Goal: Task Accomplishment & Management: Manage account settings

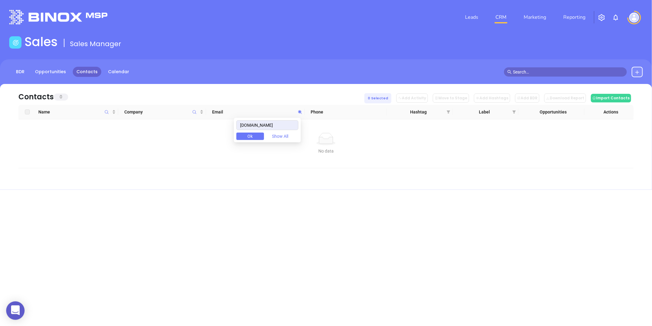
drag, startPoint x: 0, startPoint y: 0, endPoint x: 206, endPoint y: 119, distance: 237.9
click at [206, 119] on body "0 Leads CRM Marketing Reporting Financial Leads Leads Sales Sales Manager BDR O…" at bounding box center [326, 163] width 652 height 326
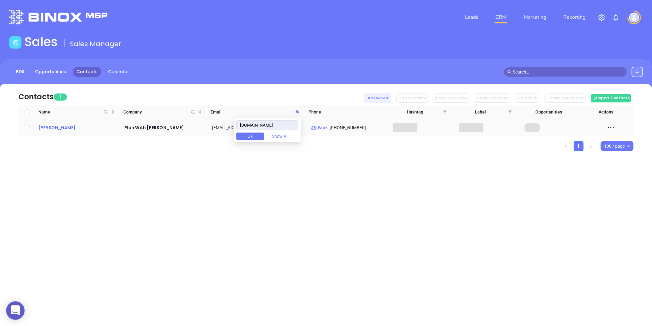
type input "planwithphil.com"
click at [62, 127] on div "Phillip Chin" at bounding box center [76, 127] width 77 height 7
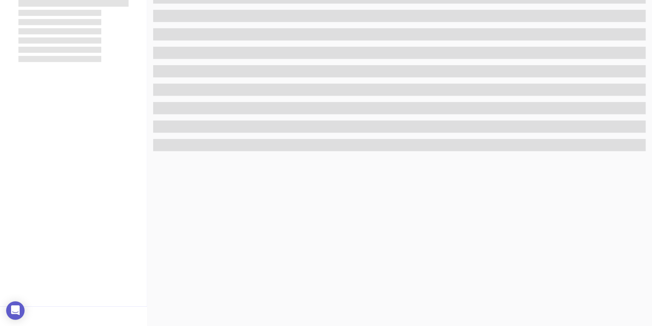
scroll to position [188, 0]
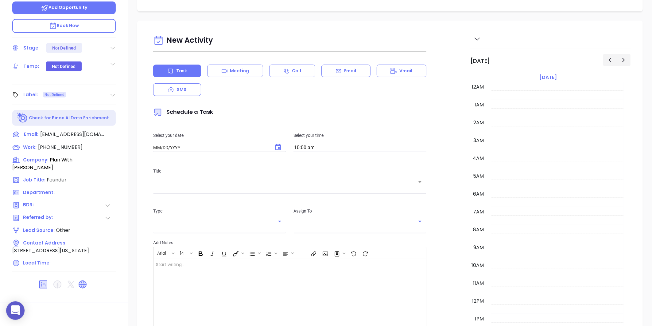
type input "08/29/2025"
type input "Gissela Vargas"
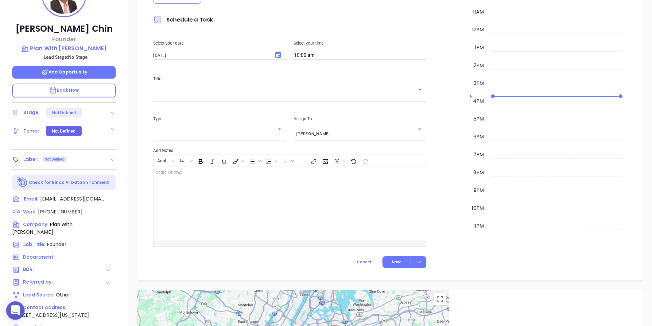
scroll to position [52, 0]
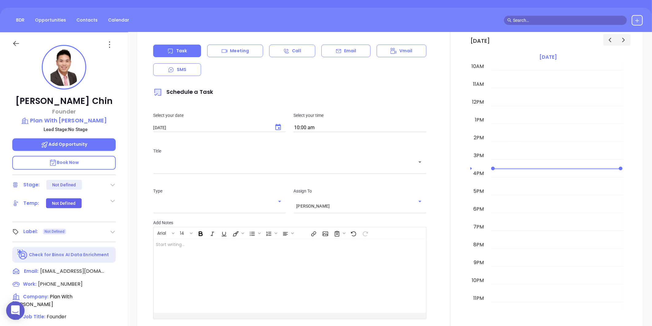
click at [114, 232] on icon at bounding box center [113, 232] width 6 height 6
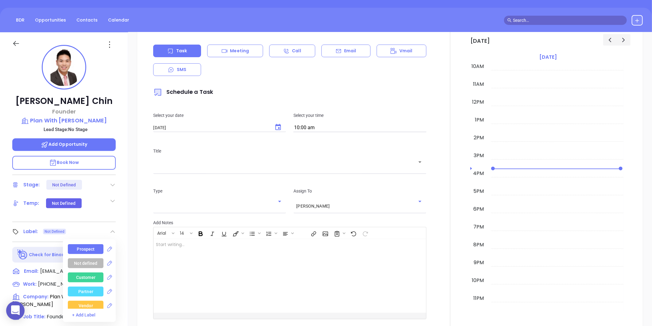
click at [94, 251] on div "Prospect" at bounding box center [86, 249] width 36 height 10
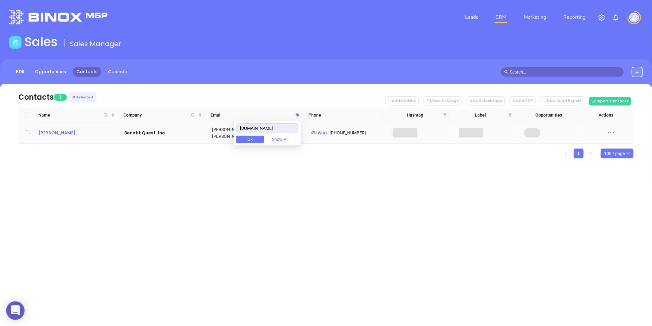
type input "benefitquest.com"
click at [49, 132] on div "Eric Cohen" at bounding box center [76, 132] width 77 height 7
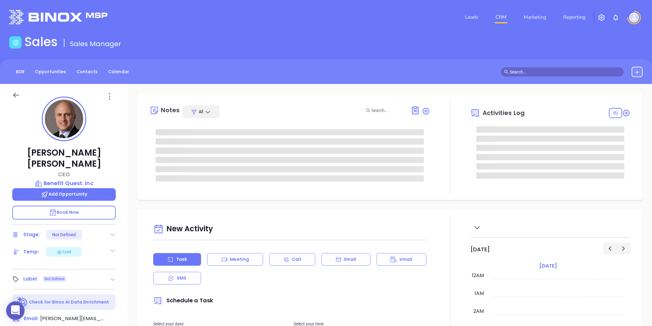
type input "[DATE]"
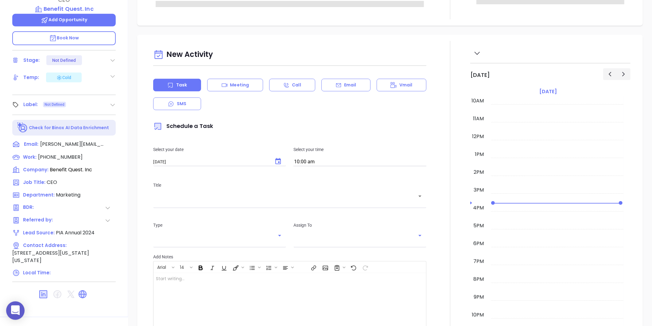
scroll to position [188, 0]
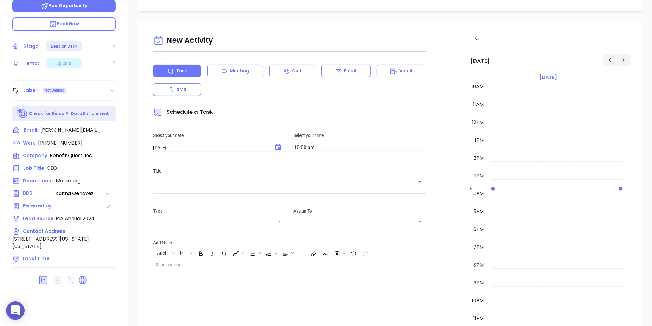
click at [111, 88] on icon at bounding box center [113, 91] width 6 height 6
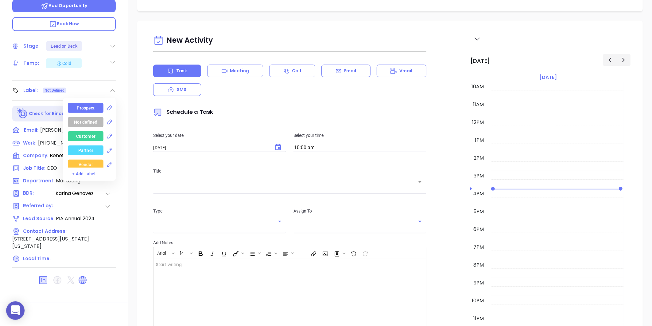
click at [96, 103] on div "Prospect" at bounding box center [86, 108] width 36 height 10
type input "[PERSON_NAME]"
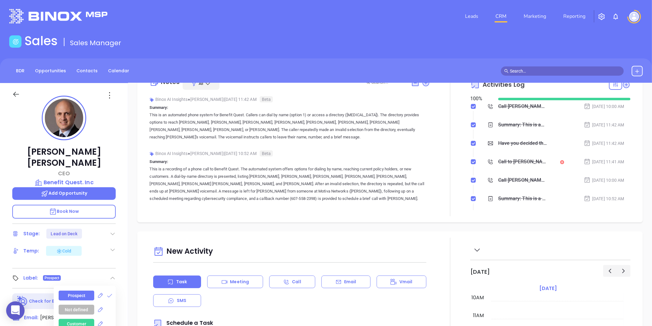
scroll to position [0, 0]
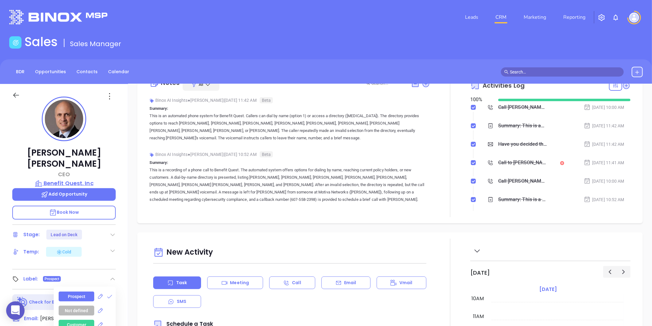
click at [71, 179] on p "Benefit Quest. Inc" at bounding box center [64, 183] width 104 height 9
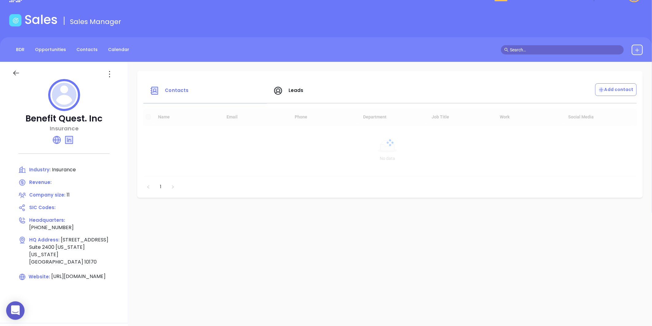
scroll to position [34, 0]
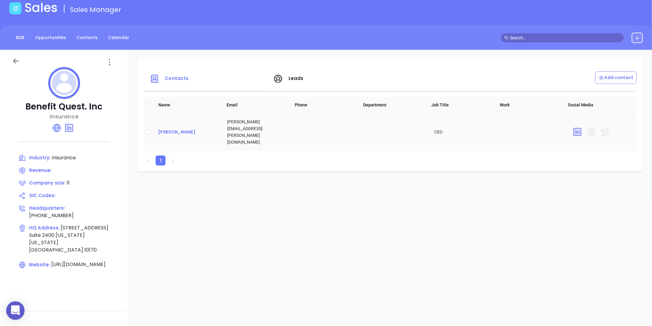
click at [172, 128] on div "Eric Cohen" at bounding box center [187, 131] width 59 height 7
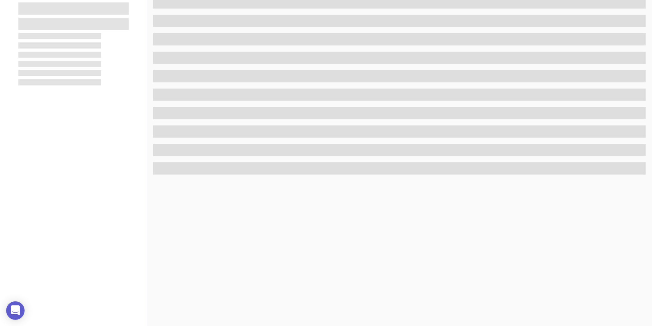
scroll to position [188, 0]
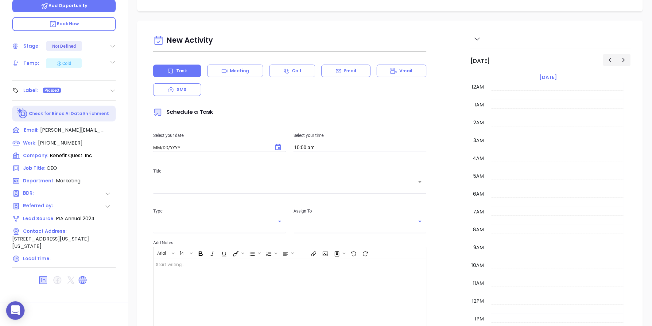
type input "08/29/2025"
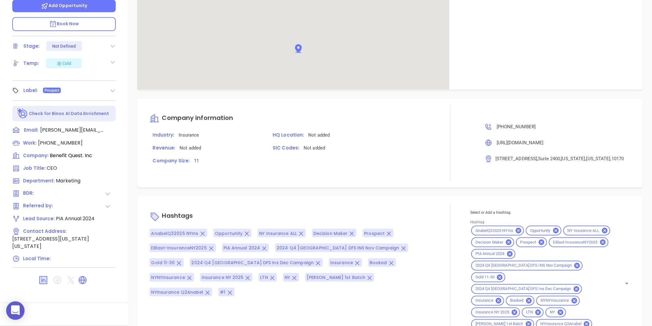
scroll to position [386, 0]
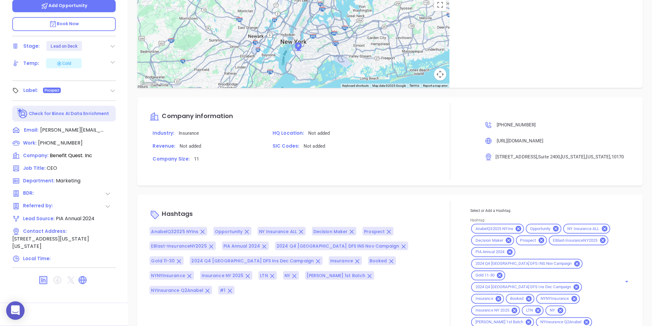
type input "Gissela Vargas"
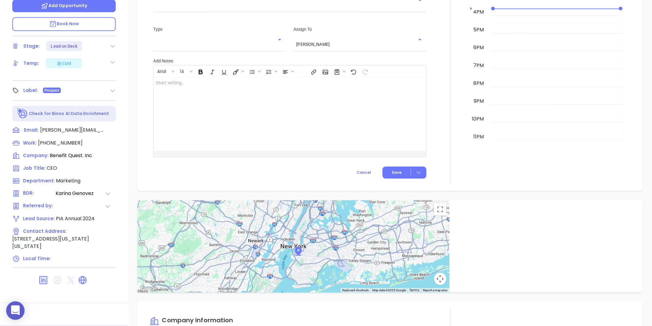
scroll to position [0, 0]
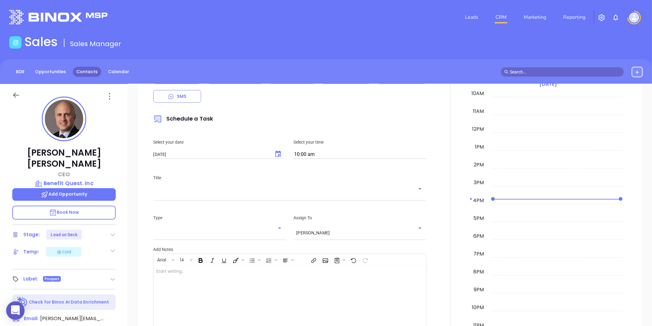
click at [86, 71] on link "Contacts" at bounding box center [87, 72] width 29 height 10
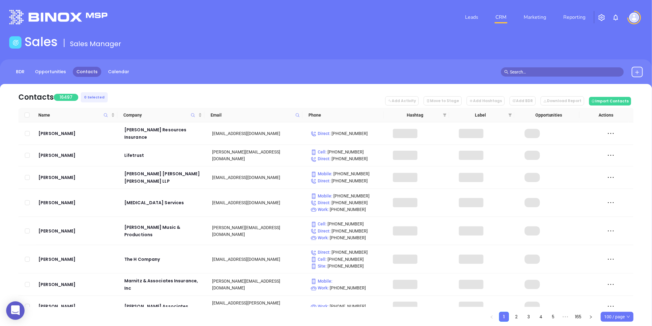
click at [299, 114] on icon at bounding box center [297, 115] width 5 height 5
paste input "[DOMAIN_NAME]"
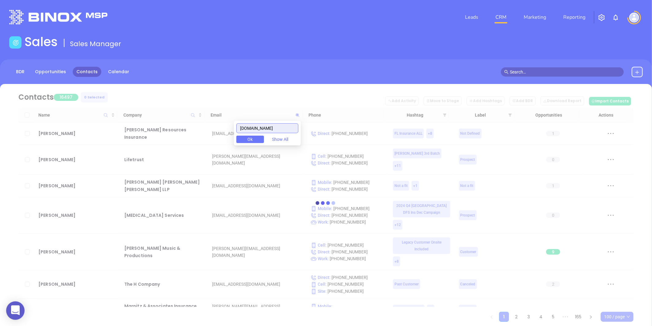
type input "[DOMAIN_NAME]"
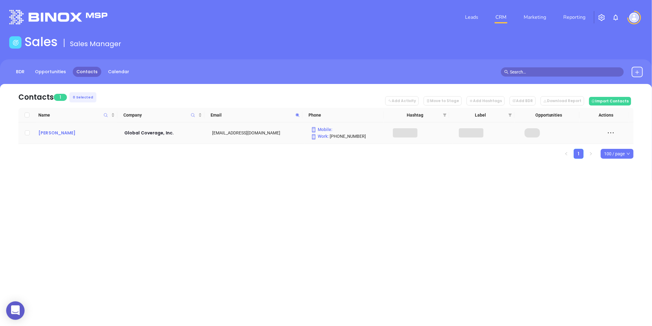
click at [67, 133] on div "James Iantorno" at bounding box center [76, 132] width 77 height 7
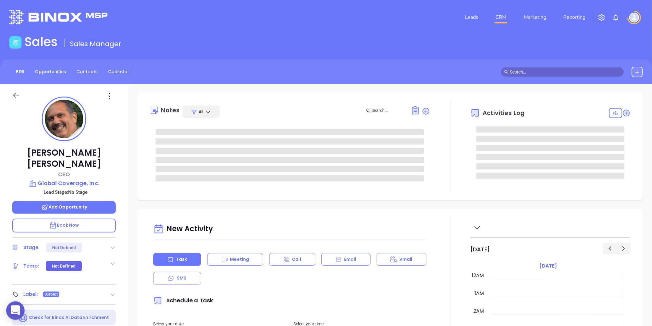
type input "08/29/2025"
type input "Gissela Vargas"
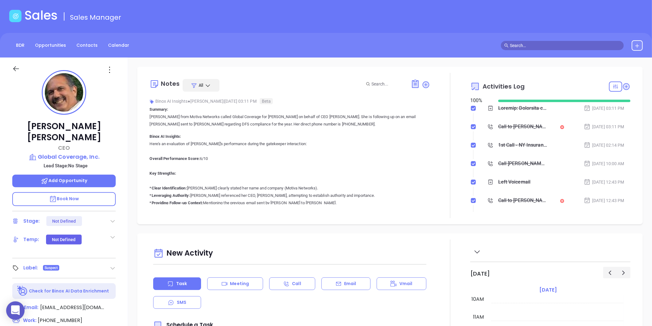
scroll to position [0, 0]
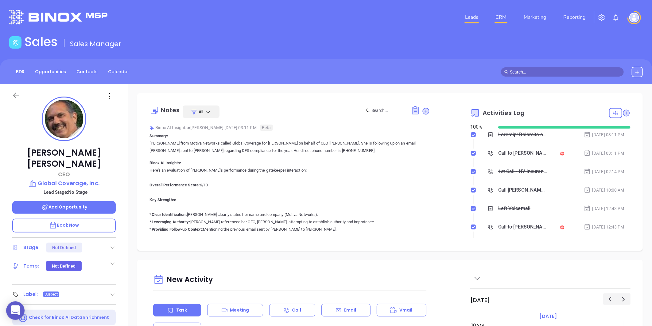
click at [468, 14] on link "Leads" at bounding box center [472, 17] width 18 height 12
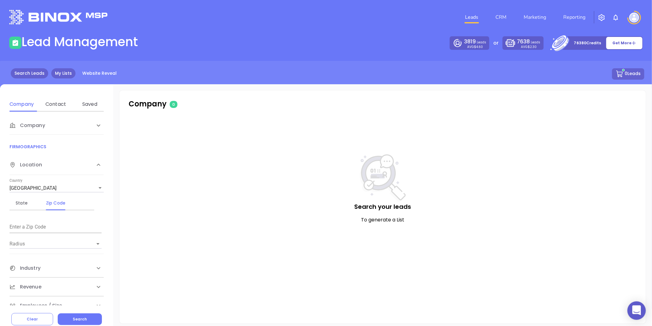
click at [71, 71] on link "My Lists" at bounding box center [63, 73] width 24 height 10
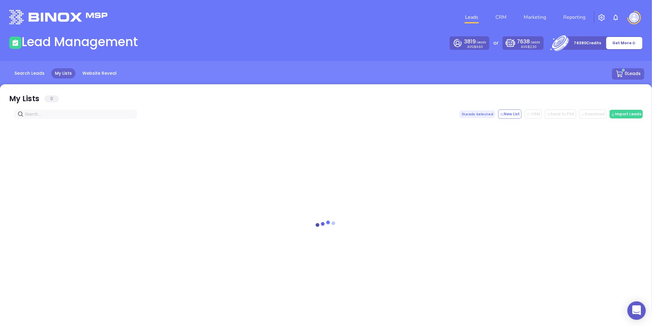
click at [70, 113] on input "text" at bounding box center [77, 114] width 104 height 7
paste input "taanchorinsurance.com"
type input "taanchorinsurance.com"
click at [131, 112] on icon "close-circle" at bounding box center [132, 114] width 4 height 4
click at [131, 114] on span at bounding box center [132, 111] width 4 height 7
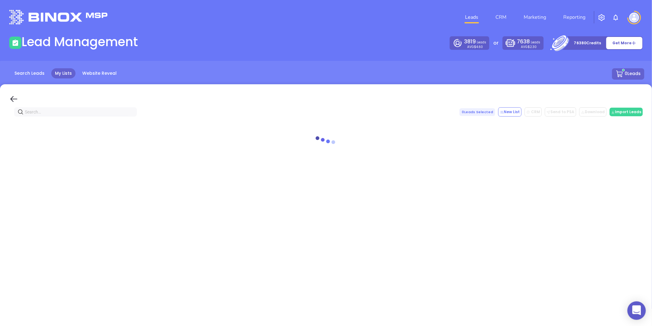
paste input "bedfordinsurancebrokerage.com"
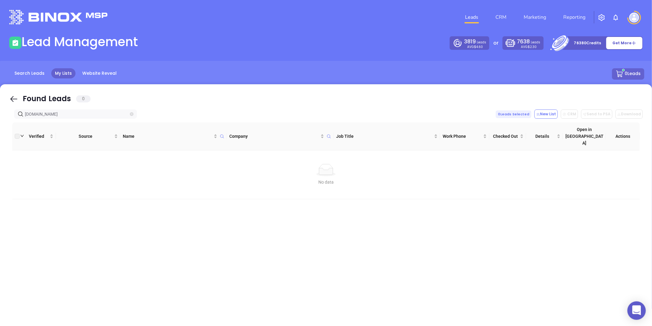
type input "bedfordinsurancebrokerage.com"
click at [133, 115] on icon "close-circle" at bounding box center [132, 114] width 4 height 4
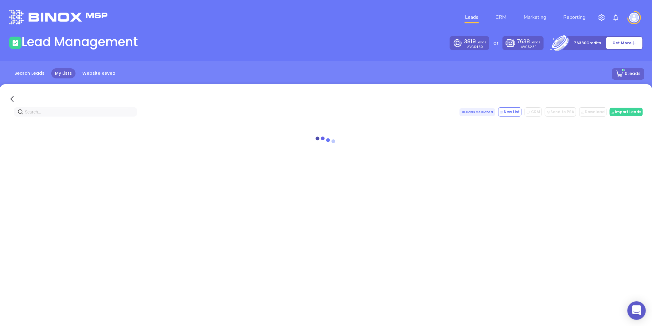
paste input "theinsuredpet.com"
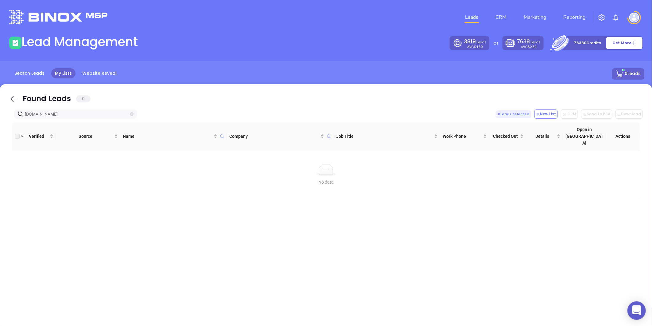
type input "theinsuredpet.com"
click at [131, 112] on icon "close-circle" at bounding box center [132, 114] width 4 height 4
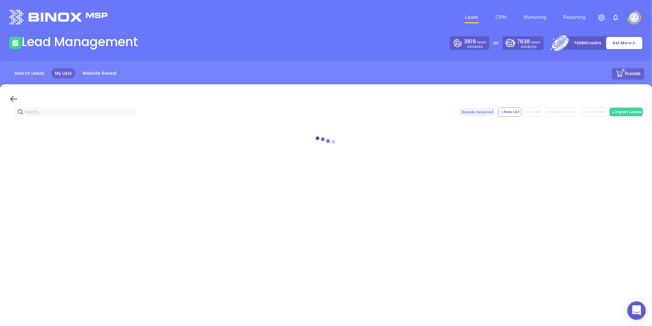
paste input "waffleinsurance.com"
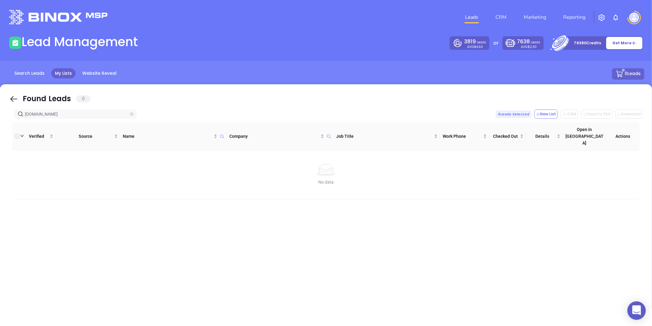
type input "waffleinsurance.com"
click at [131, 117] on span at bounding box center [132, 114] width 4 height 7
click at [131, 113] on icon "close-circle" at bounding box center [132, 114] width 4 height 4
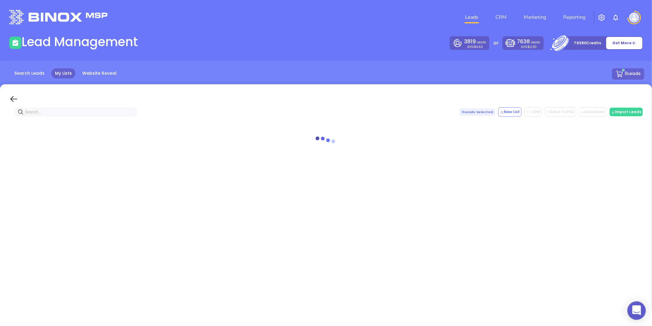
paste input "waffleinsurance.com"
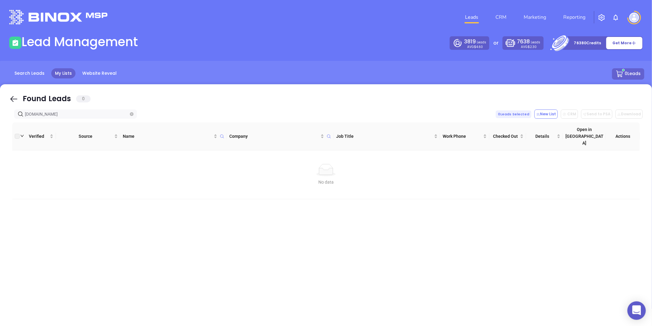
type input "waffleinsurance.com"
click at [133, 115] on icon "close-circle" at bounding box center [132, 114] width 4 height 4
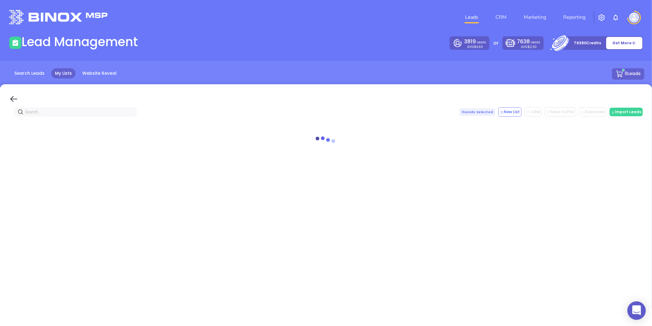
paste input "alphadrct.com"
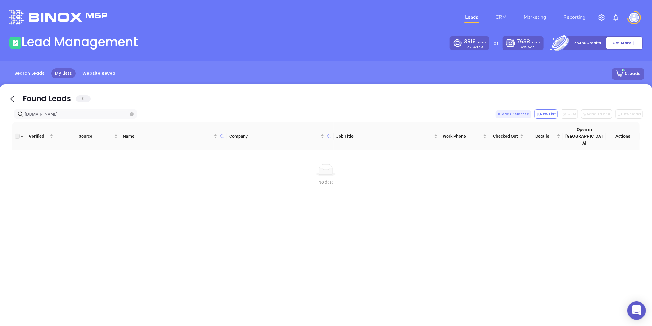
type input "alphadrct.com"
click at [131, 112] on icon "close-circle" at bounding box center [132, 114] width 4 height 4
type input "[DOMAIN_NAME]"
click at [133, 112] on icon "close-circle" at bounding box center [132, 114] width 4 height 4
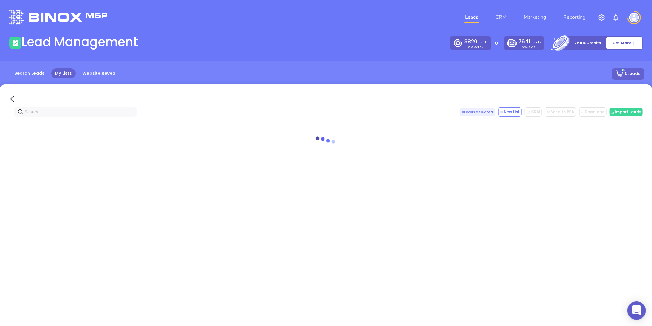
paste input "[DOMAIN_NAME]"
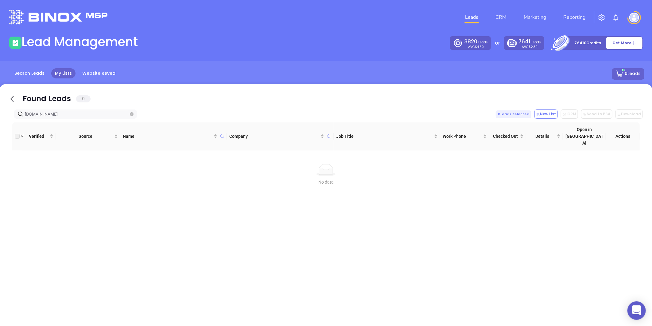
type input "[DOMAIN_NAME]"
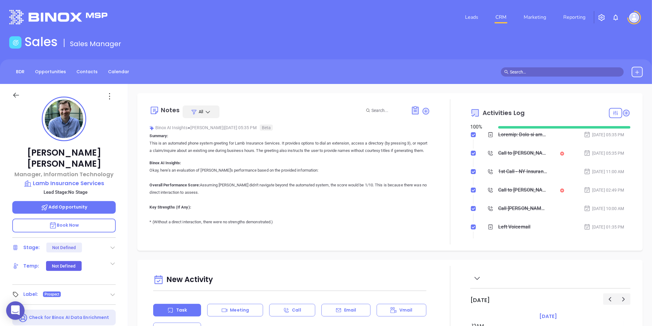
scroll to position [178, 0]
click at [88, 75] on link "Contacts" at bounding box center [87, 72] width 29 height 10
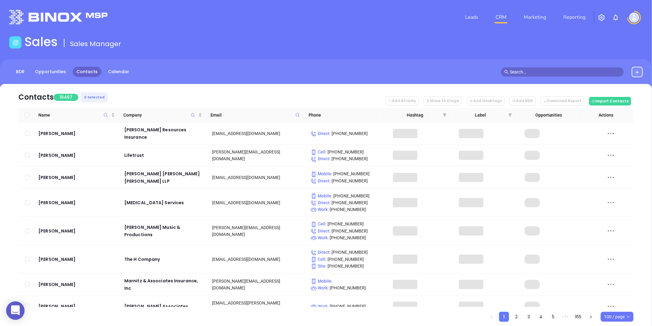
click at [298, 115] on icon at bounding box center [297, 115] width 5 height 5
type input "v"
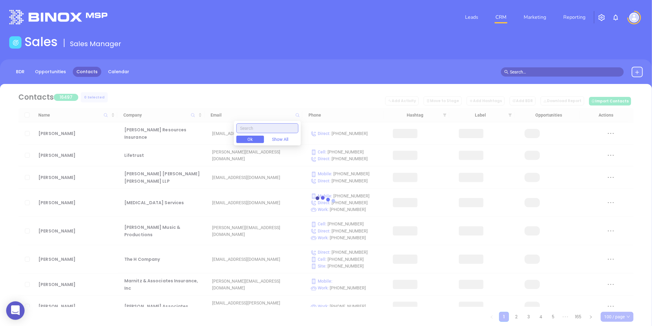
paste input "varneyagency.com"
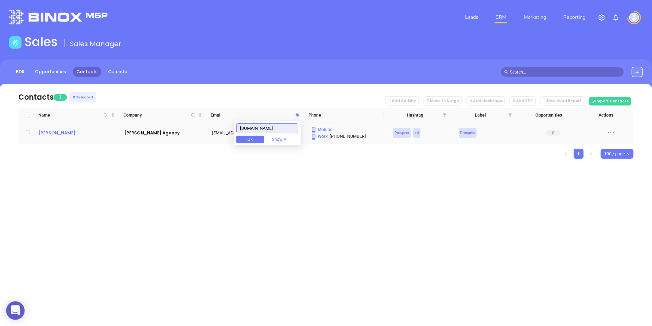
type input "varneyagency.com"
click at [57, 133] on div "Gary Blackwell" at bounding box center [76, 132] width 77 height 7
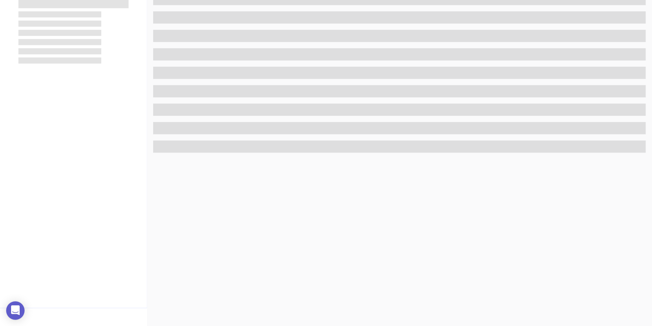
scroll to position [188, 0]
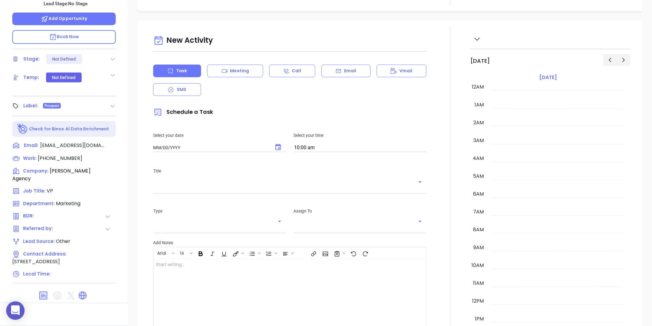
type input "08/29/2025"
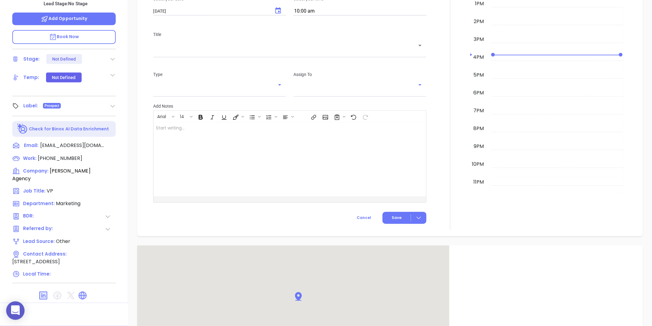
type input "Gissela Vargas"
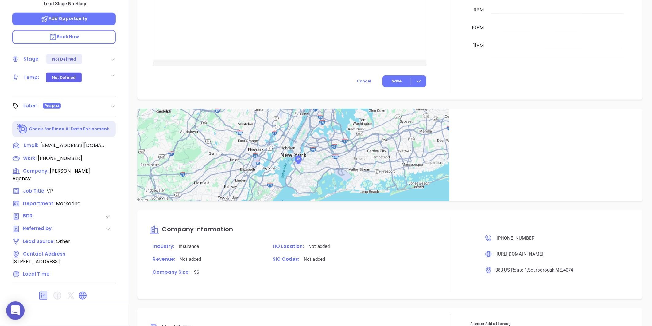
scroll to position [327, 0]
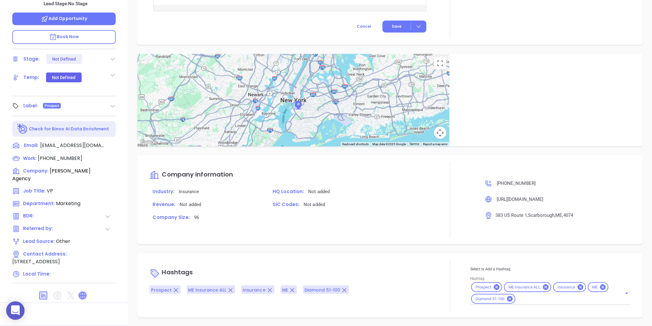
click at [81, 292] on icon at bounding box center [82, 295] width 7 height 7
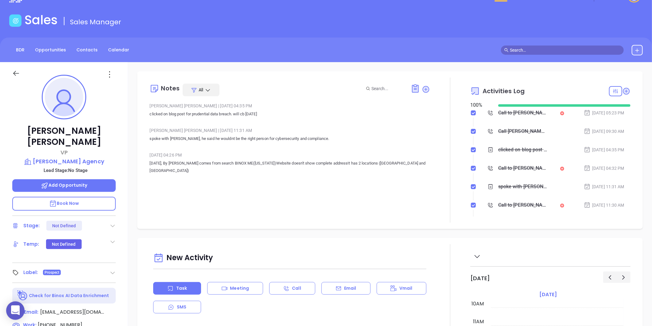
scroll to position [0, 0]
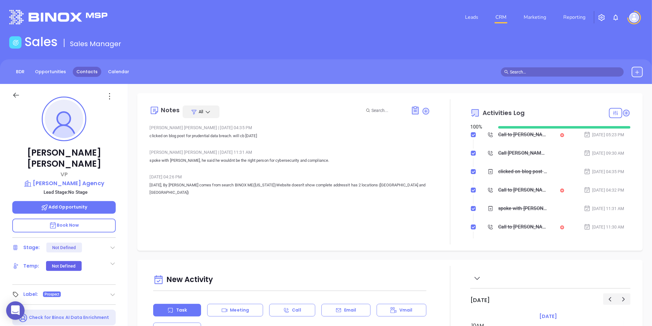
click at [82, 74] on link "Contacts" at bounding box center [87, 72] width 29 height 10
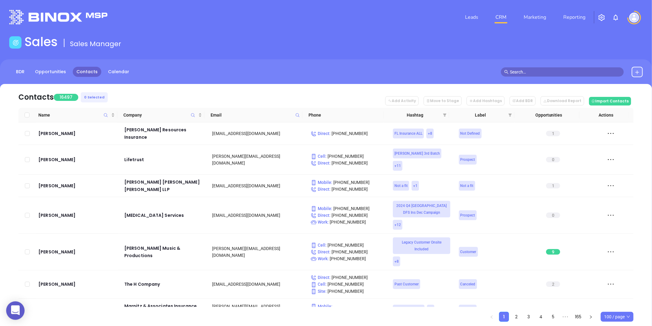
click at [296, 114] on icon at bounding box center [297, 115] width 5 height 5
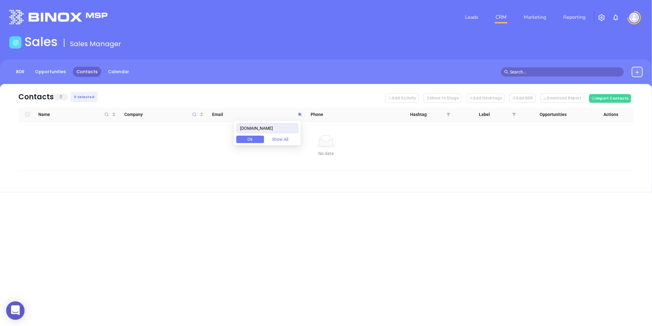
type input "taanchorinsurance.com"
drag, startPoint x: 290, startPoint y: 128, endPoint x: 225, endPoint y: 136, distance: 65.9
click at [226, 136] on body "0 Leads CRM Marketing Reporting Financial Leads Leads Sales Sales Manager BDR O…" at bounding box center [326, 163] width 652 height 326
click at [194, 112] on icon "Company" at bounding box center [195, 114] width 4 height 4
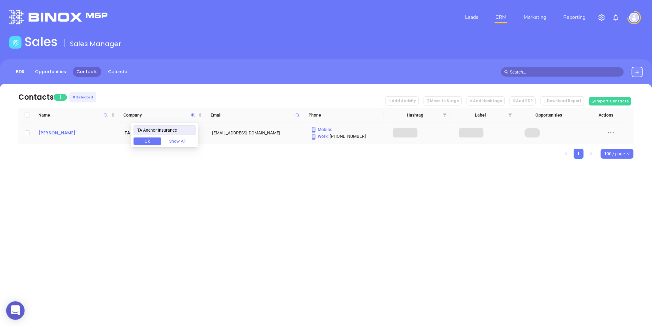
type input "TA Anchor Insurance"
click at [63, 135] on div "Tahir Hussain" at bounding box center [76, 132] width 77 height 7
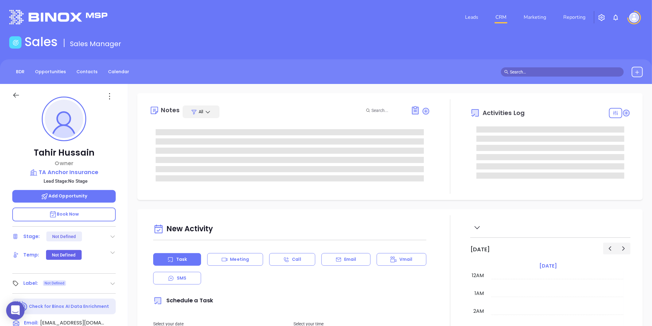
type input "Gissela Vargas"
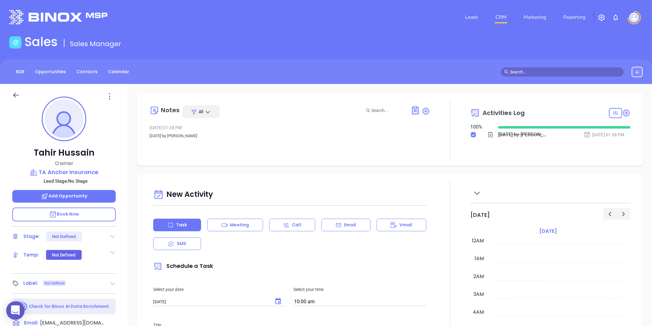
scroll to position [178, 0]
click at [97, 74] on link "Contacts" at bounding box center [87, 72] width 29 height 10
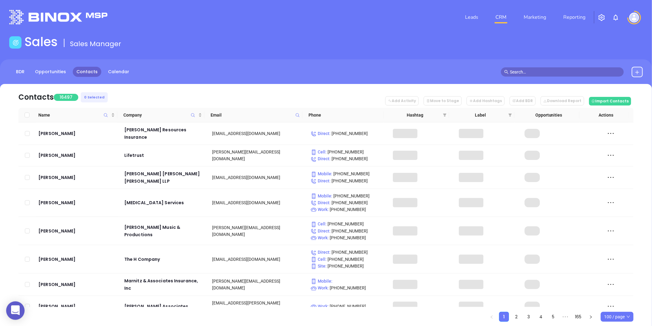
click at [300, 115] on icon at bounding box center [297, 115] width 5 height 5
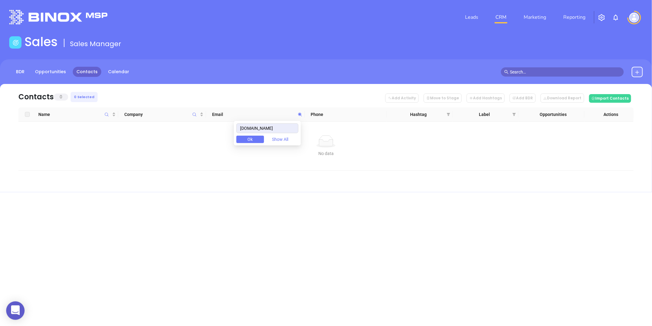
drag, startPoint x: 294, startPoint y: 127, endPoint x: 193, endPoint y: 135, distance: 102.0
click at [194, 142] on body "0 Leads CRM Marketing Reporting Financial Leads Leads Sales Sales Manager BDR O…" at bounding box center [326, 163] width 652 height 326
type input "bedfordinsurancebrokerage.com"
paste input "wesuregroup.com"
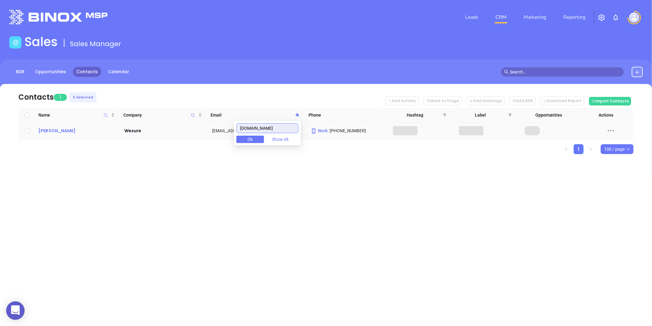
type input "wesuregroup.com"
click at [62, 132] on div "Stefan Stefanov" at bounding box center [76, 130] width 77 height 7
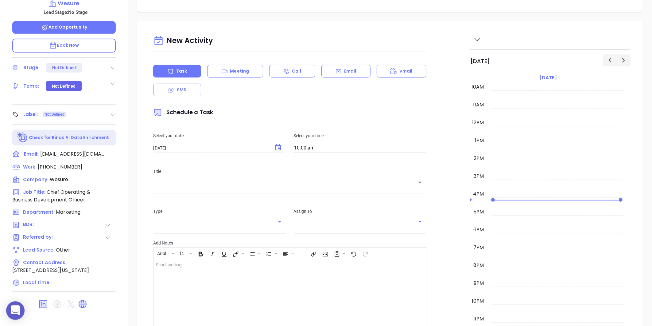
scroll to position [188, 0]
type input "Gissela Vargas"
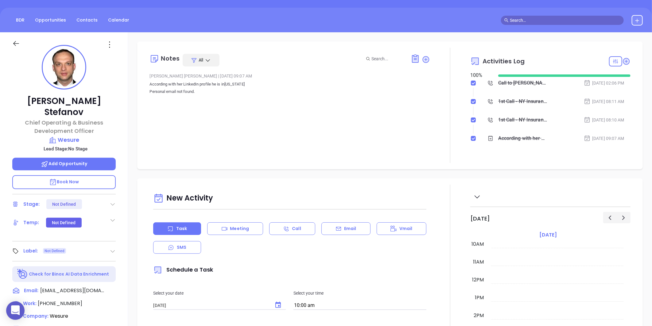
scroll to position [0, 0]
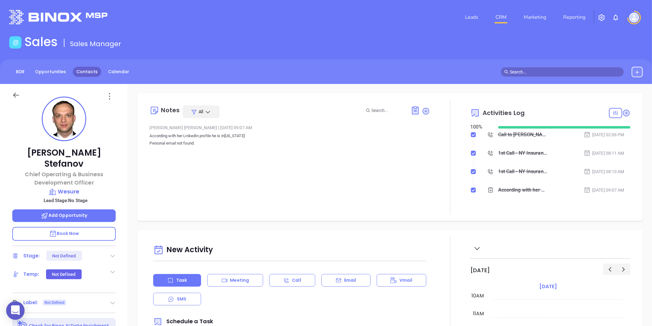
click at [94, 72] on link "Contacts" at bounding box center [87, 72] width 29 height 10
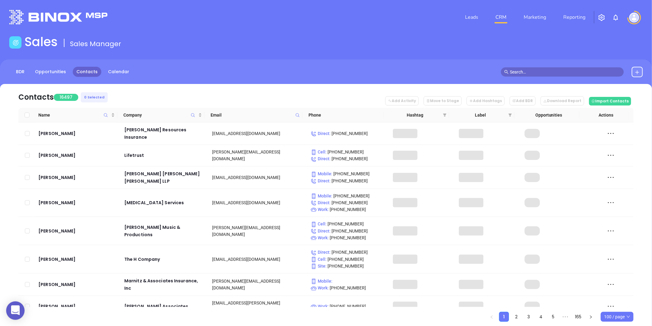
click at [299, 116] on icon at bounding box center [297, 115] width 5 height 5
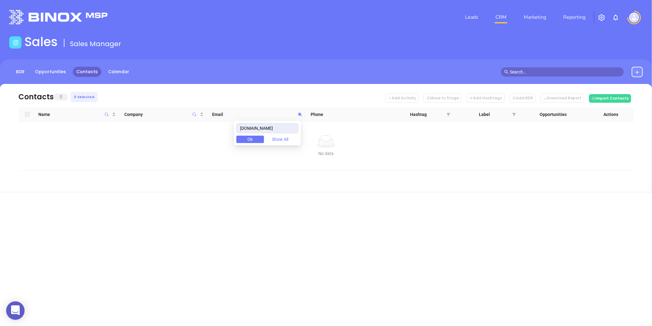
drag, startPoint x: 287, startPoint y: 126, endPoint x: 174, endPoint y: 126, distance: 112.7
click at [174, 126] on body "0 Leads CRM Marketing Reporting Financial Leads Leads Sales Sales Manager BDR O…" at bounding box center [326, 163] width 652 height 326
type input "waffleinsurance.com"
paste input "alphadrct.com"
type input "alphadrct.com"
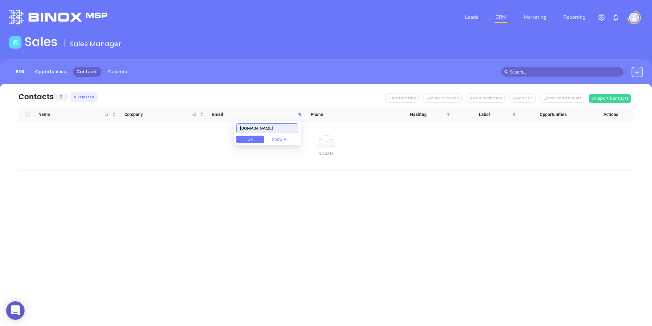
drag, startPoint x: 278, startPoint y: 125, endPoint x: 220, endPoint y: 142, distance: 61.1
click at [219, 142] on body "0 Leads CRM Marketing Reporting Financial Leads Leads Sales Sales Manager BDR O…" at bounding box center [326, 163] width 652 height 326
paste input "jencapgroup.com"
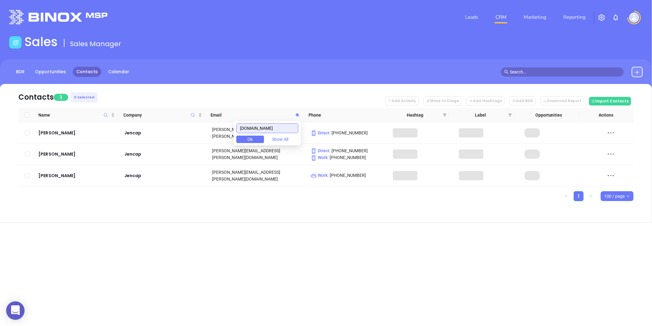
type input "jencapgroup.com"
drag, startPoint x: 279, startPoint y: 131, endPoint x: 211, endPoint y: 145, distance: 69.4
click at [211, 145] on body "0 Leads CRM Marketing Reporting Financial Leads Leads Sales Sales Manager BDR O…" at bounding box center [326, 163] width 652 height 326
paste input "cmfgroup.com"
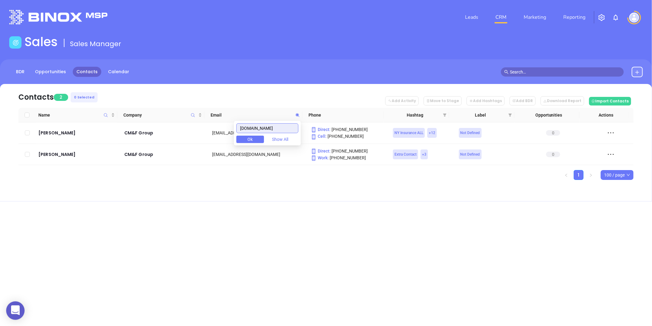
type input "cmfgroup.com"
drag, startPoint x: 277, startPoint y: 128, endPoint x: 222, endPoint y: 123, distance: 55.5
click at [223, 124] on body "0 Leads CRM Marketing Reporting Financial Leads Leads Sales Sales Manager BDR O…" at bounding box center [326, 163] width 652 height 326
paste input "foxinsuranceny.com"
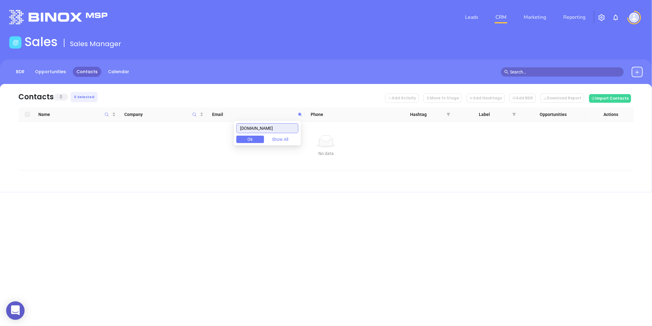
type input "foxinsuranceny.com"
drag, startPoint x: 288, startPoint y: 125, endPoint x: 196, endPoint y: 129, distance: 91.6
click at [196, 129] on body "0 Leads CRM Marketing Reporting Financial Leads Leads Sales Sales Manager BDR O…" at bounding box center [326, 163] width 652 height 326
paste input "sslicny.com"
type input "sslicny.com"
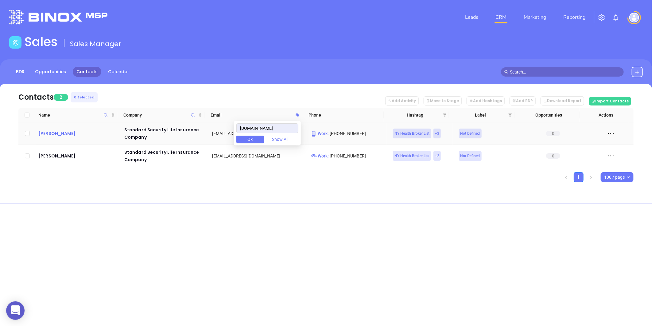
click at [58, 134] on div "Michael Bohan" at bounding box center [76, 133] width 77 height 7
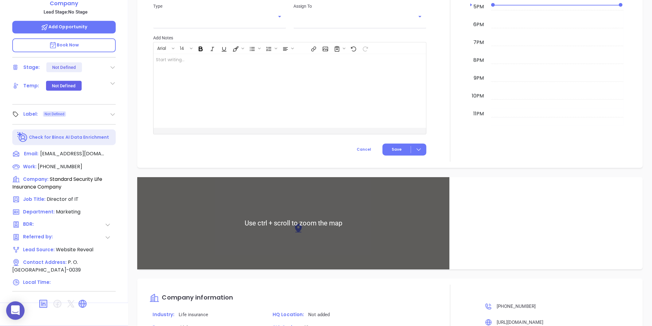
scroll to position [327, 0]
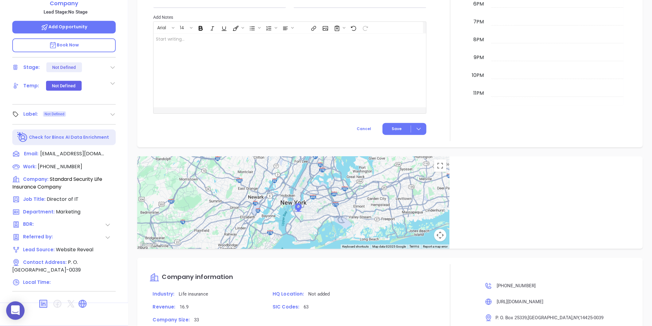
type input "Gissela Vargas"
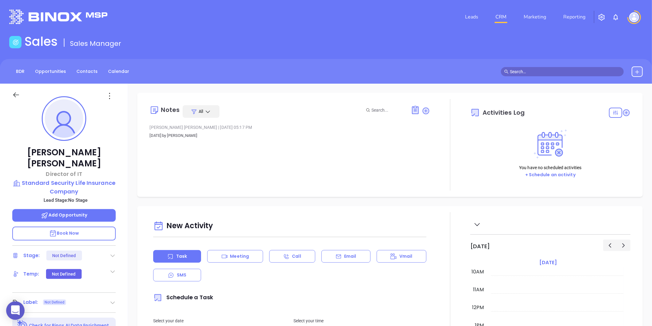
scroll to position [0, 0]
click at [89, 179] on p "Standard Security Life Insurance Company" at bounding box center [64, 187] width 104 height 17
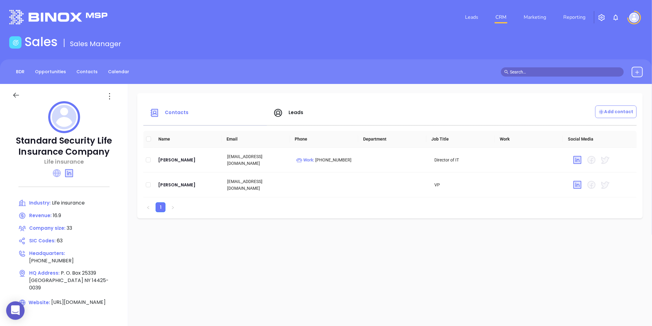
click at [58, 174] on icon at bounding box center [57, 173] width 8 height 8
click at [170, 158] on div "Michael Bohan" at bounding box center [187, 159] width 59 height 7
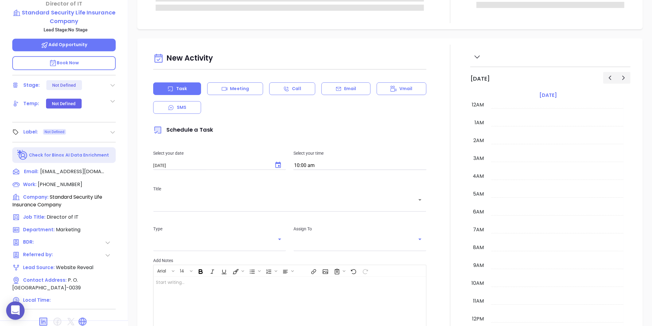
scroll to position [178, 0]
click at [110, 129] on icon at bounding box center [113, 132] width 6 height 6
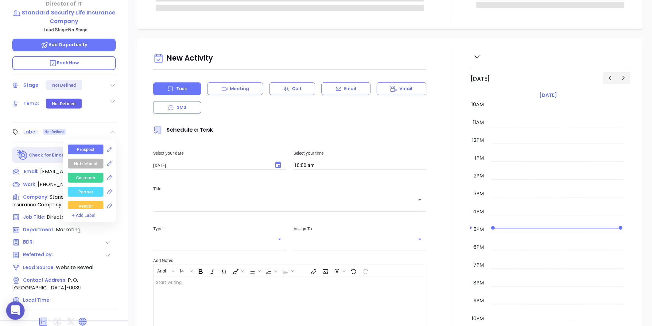
click at [78, 144] on div "Prospect" at bounding box center [86, 149] width 18 height 10
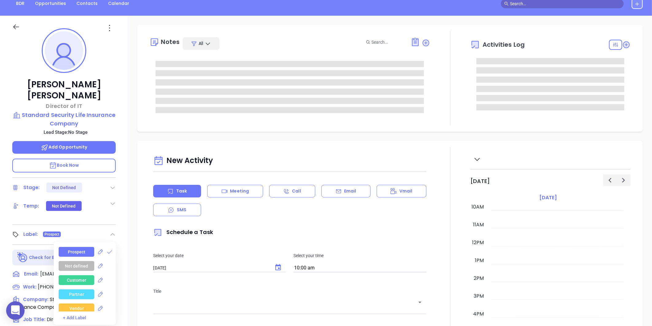
type input "Gissela Vargas"
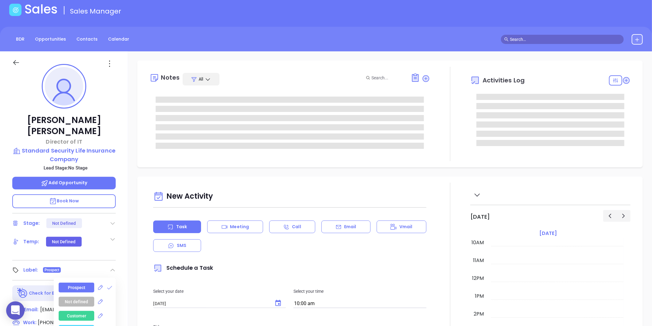
scroll to position [0, 0]
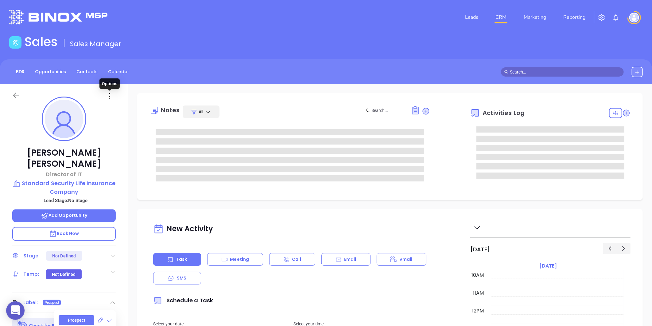
click at [109, 95] on icon at bounding box center [110, 96] width 10 height 10
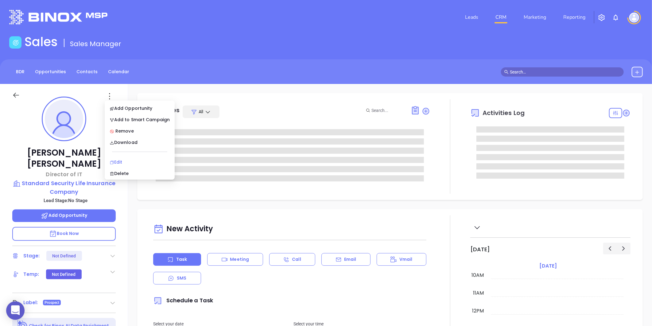
click at [116, 156] on li "Edit" at bounding box center [140, 161] width 68 height 13
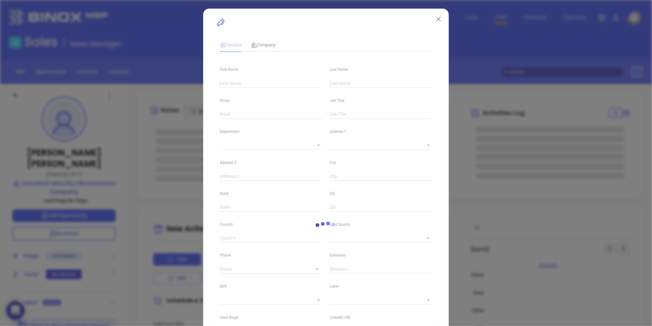
type input "Michael"
type input "Bohan"
type input "mbohan@sslicny.com"
type input "Director of IT"
type textarea "P. O. Box 25339"
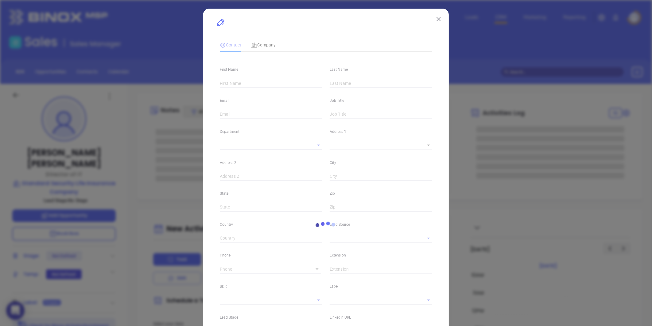
type input "1"
type input "Farmington"
type input "NY"
type input "14425-0039"
type input "www.linkedin.com/in/michael-bohan-35902b48"
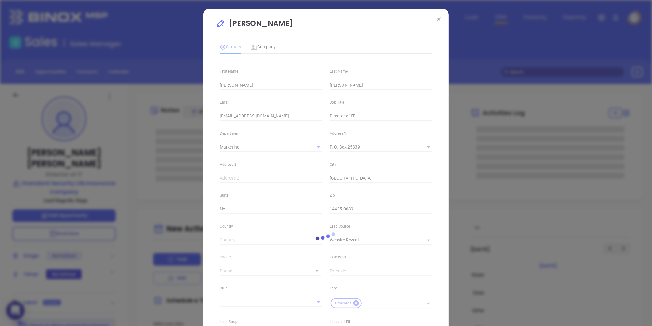
type input "Marketing"
type input "Website Reveal"
type input "undefined undefined"
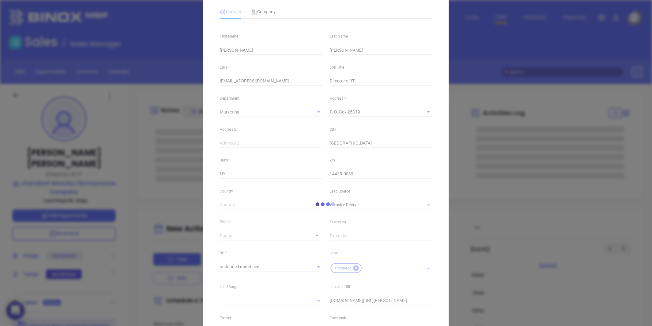
scroll to position [102, 0]
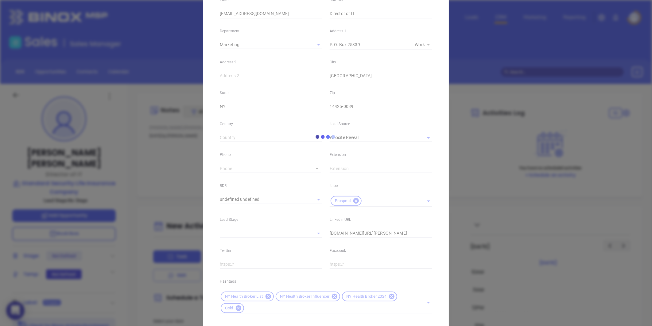
type input "(212) 355-4141"
type input "1"
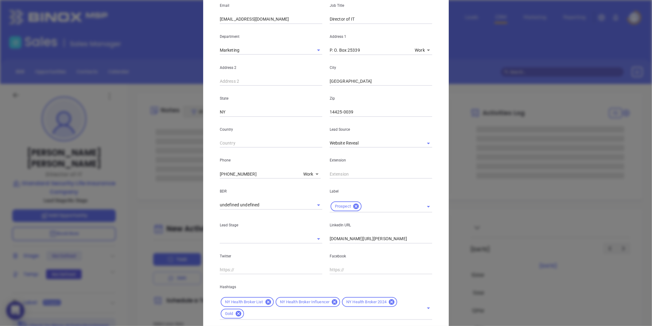
scroll to position [137, 0]
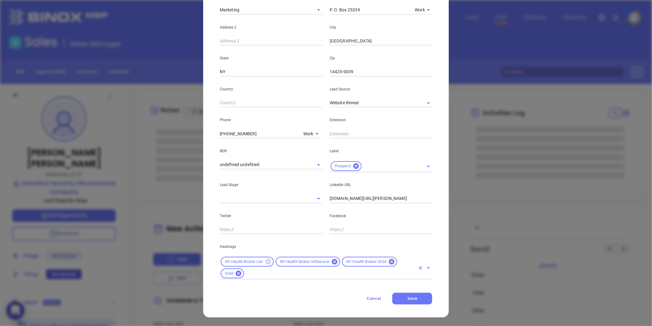
click at [266, 263] on icon at bounding box center [269, 262] width 6 height 6
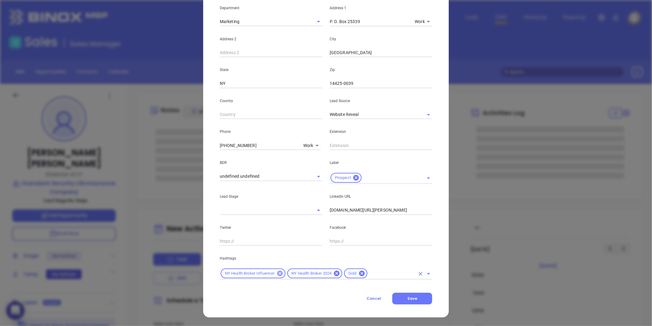
click at [277, 271] on icon at bounding box center [280, 273] width 7 height 7
click at [270, 272] on icon at bounding box center [271, 273] width 6 height 6
click at [236, 274] on icon at bounding box center [239, 273] width 6 height 6
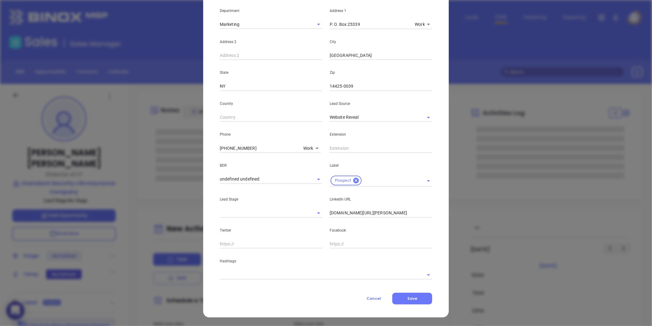
scroll to position [122, 0]
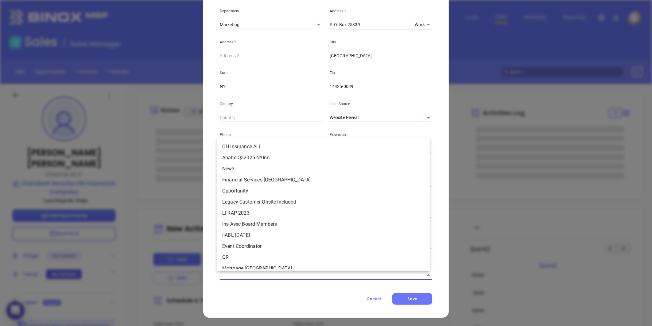
click at [235, 273] on input "text" at bounding box center [317, 274] width 195 height 9
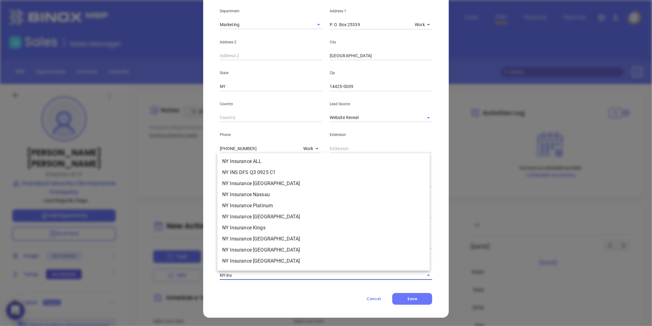
type input "NY insu"
click at [245, 173] on li "NY Insurance ALL" at bounding box center [323, 172] width 213 height 11
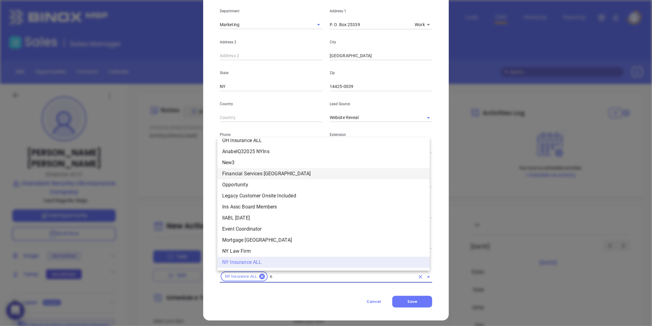
type input "ny"
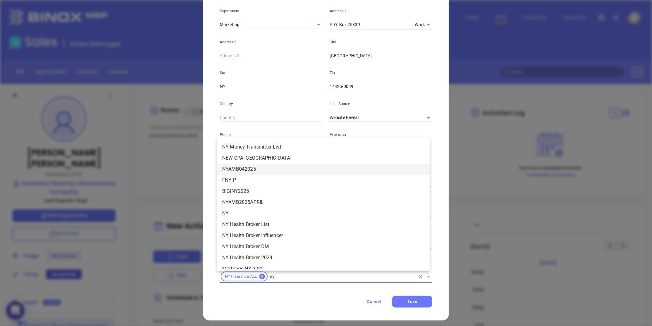
scroll to position [655, 0]
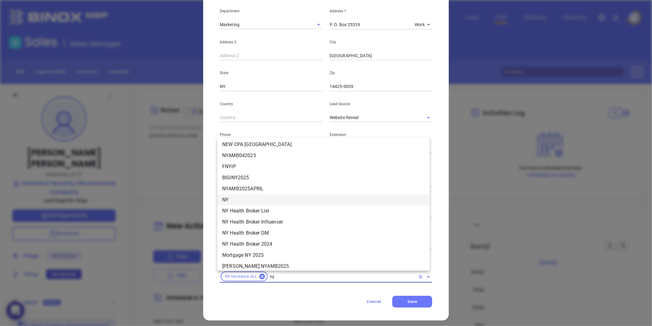
click at [238, 197] on li "NY" at bounding box center [323, 199] width 213 height 11
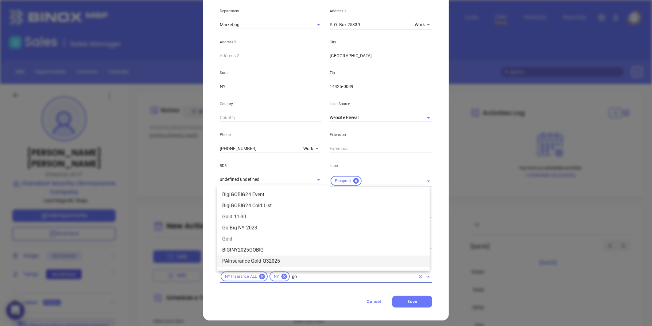
type input "g"
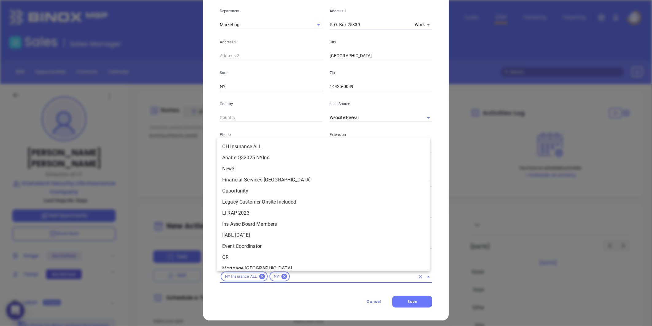
scroll to position [0, 0]
type input "31"
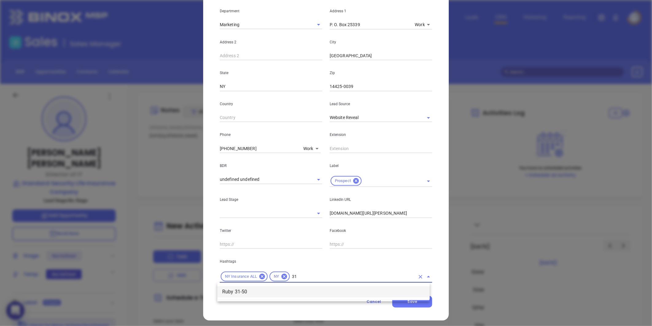
click at [265, 292] on li "Ruby 31-50" at bounding box center [323, 291] width 213 height 11
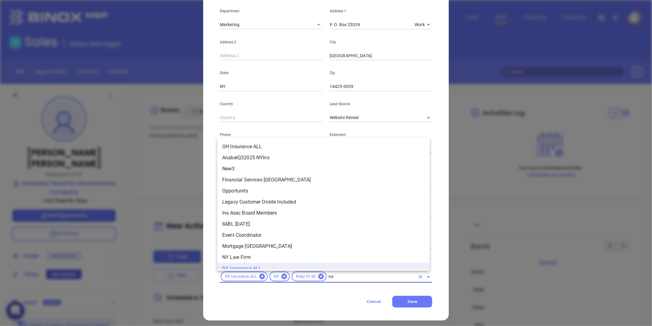
type input "new"
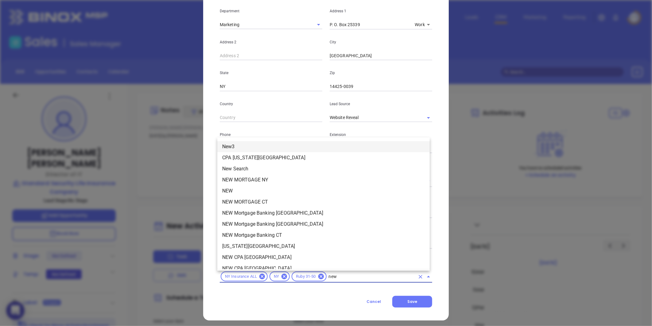
click at [238, 147] on li "New3" at bounding box center [323, 146] width 213 height 11
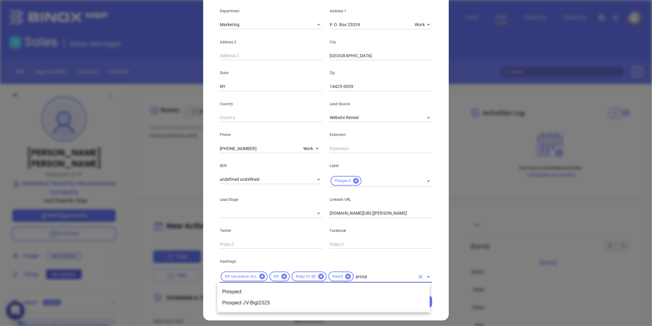
type input "prospe"
click at [358, 286] on li "Prospect" at bounding box center [323, 291] width 213 height 11
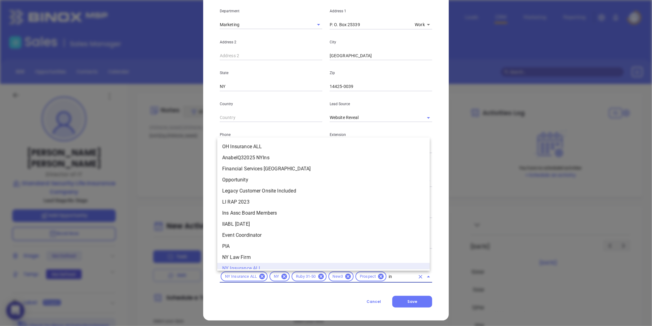
scroll to position [6, 0]
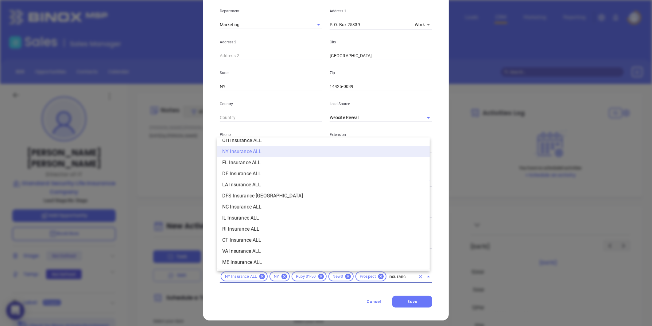
type input "insurance"
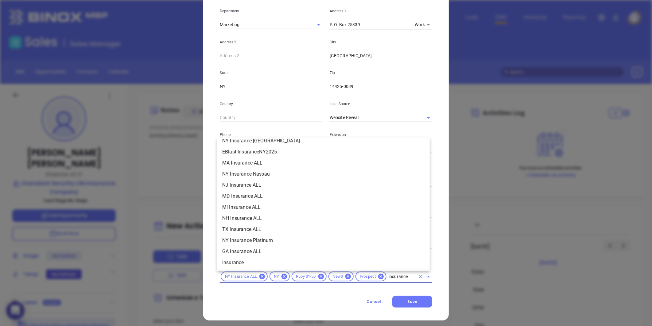
scroll to position [177, 0]
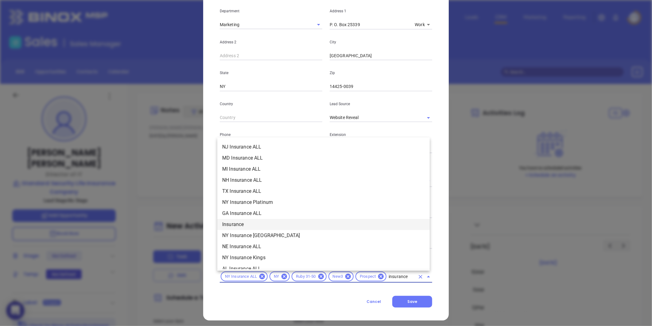
click at [257, 225] on li "Insurance" at bounding box center [323, 224] width 213 height 11
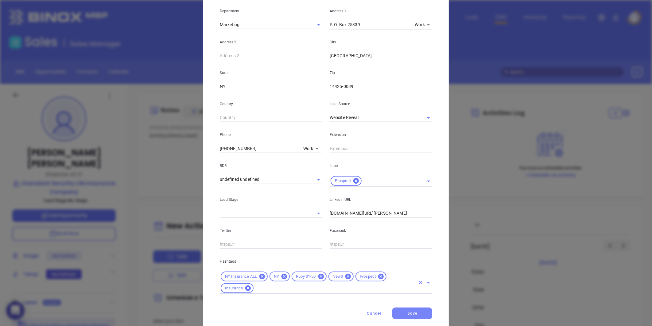
click at [403, 316] on button "Save" at bounding box center [413, 313] width 40 height 12
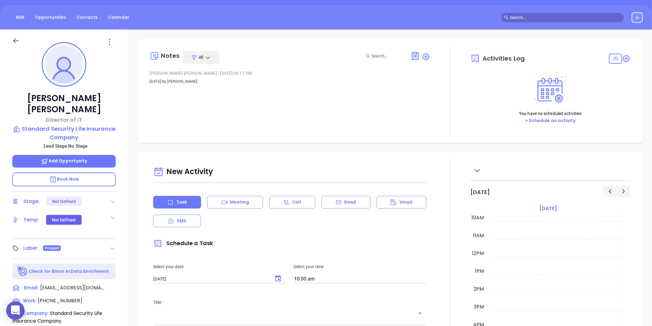
scroll to position [52, 0]
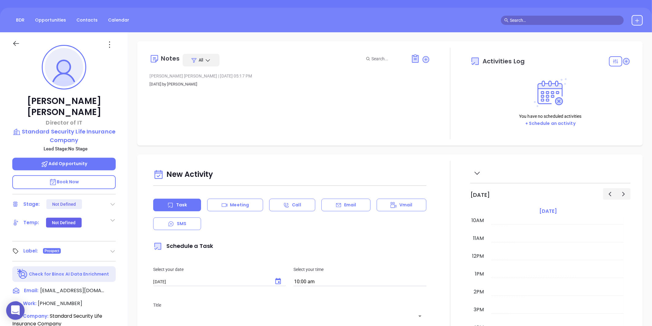
click at [110, 45] on icon at bounding box center [110, 45] width 10 height 10
click at [117, 108] on div "Edit" at bounding box center [140, 110] width 60 height 7
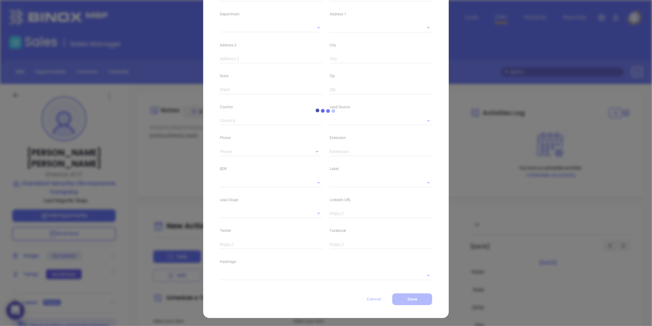
type input "Michael"
type input "Bohan"
type input "mbohan@sslicny.com"
type input "Director of IT"
type textarea "P. O. Box 25339"
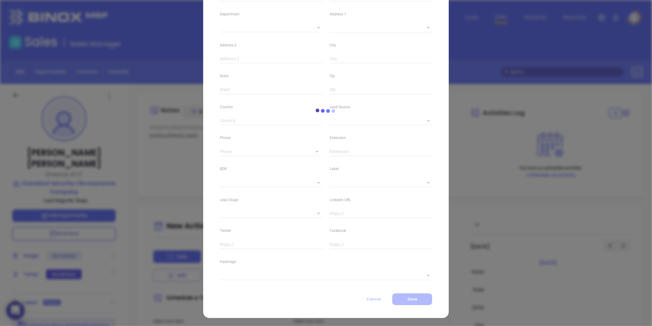
type input "1"
type input "Farmington"
type input "NY"
type input "14425-0039"
type input "www.linkedin.com/in/michael-bohan-35902b48"
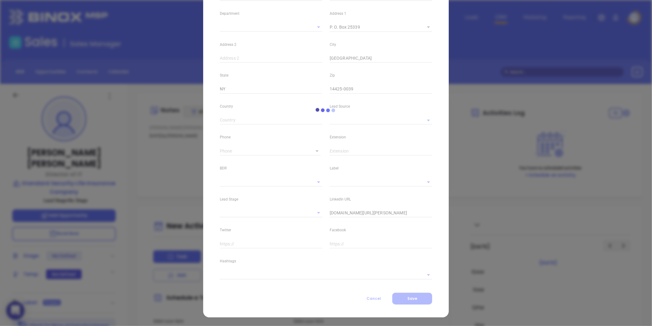
type input "Marketing"
type input "Website Reveal"
type input "undefined undefined"
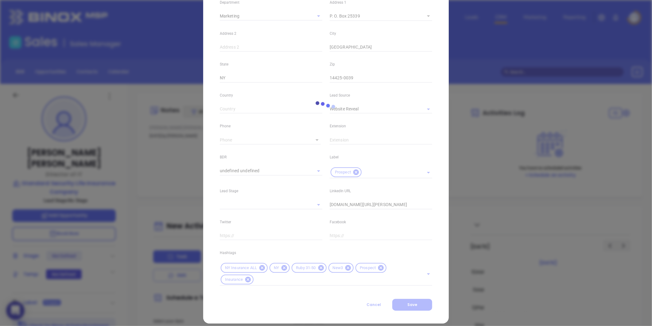
scroll to position [137, 0]
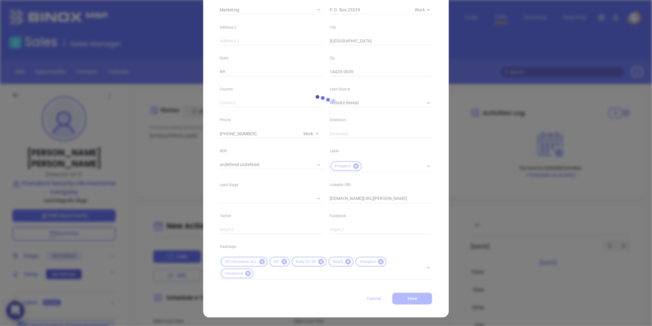
type input "(212) 355-4141"
type input "1"
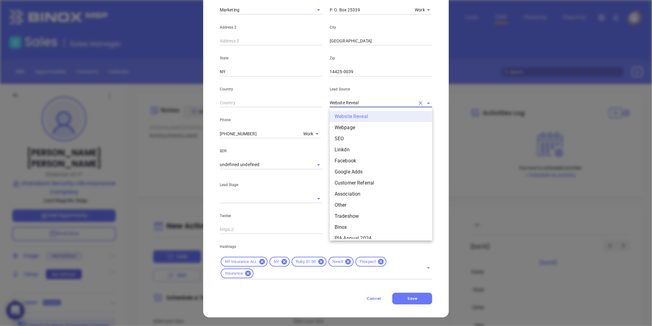
drag, startPoint x: 368, startPoint y: 103, endPoint x: 302, endPoint y: 110, distance: 66.4
click at [302, 110] on div "First Name Michael Last Name Bohan Email mbohan@sslicny.com Job Title Director …" at bounding box center [326, 101] width 213 height 358
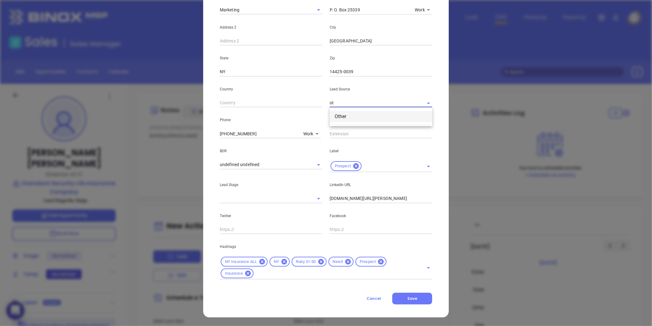
click at [357, 118] on li "Other" at bounding box center [381, 116] width 103 height 11
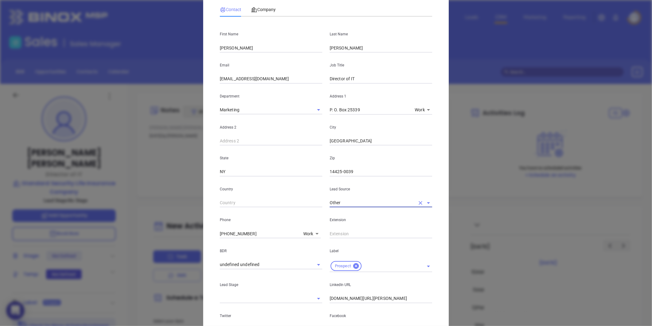
scroll to position [0, 0]
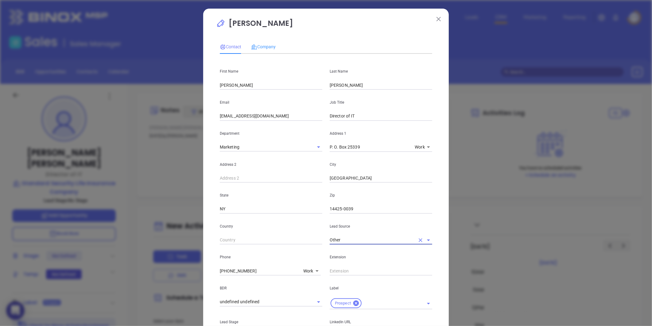
type input "Other"
click at [257, 42] on div "Company" at bounding box center [263, 47] width 25 height 14
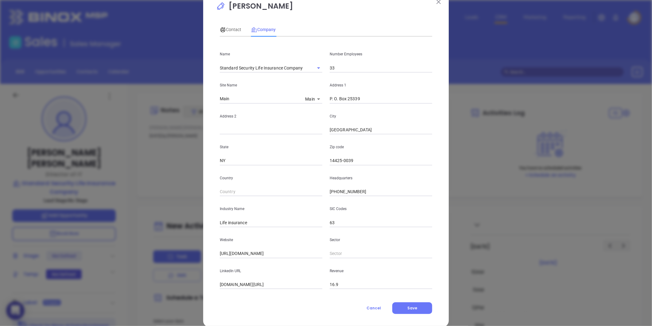
scroll to position [27, 0]
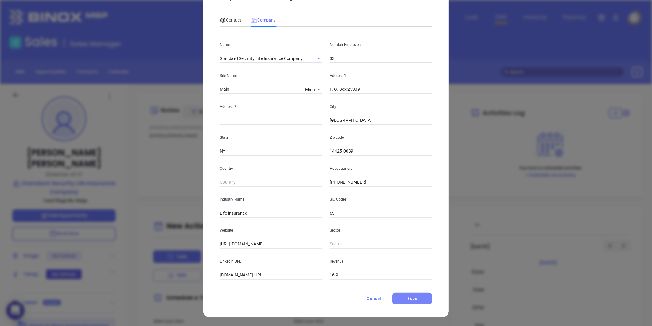
click at [401, 293] on button "Save" at bounding box center [413, 298] width 40 height 12
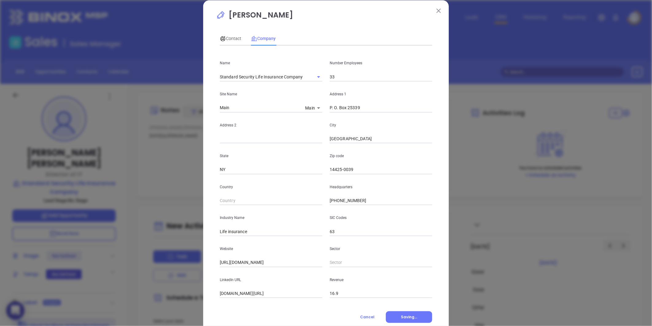
scroll to position [0, 0]
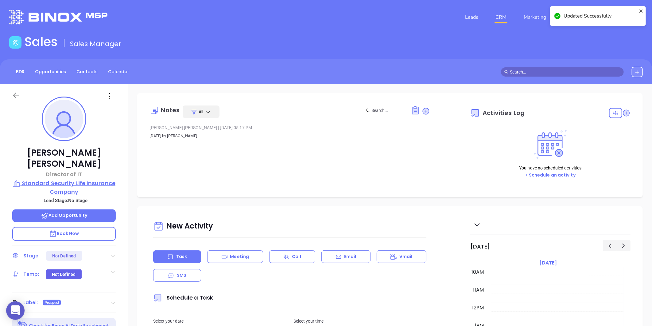
click at [75, 179] on p "Standard Security Life Insurance Company" at bounding box center [64, 187] width 104 height 17
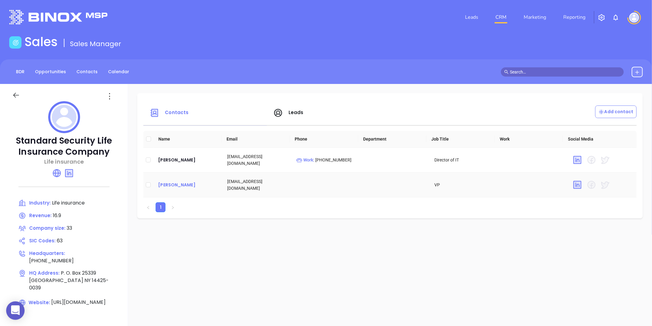
click at [164, 186] on div "Rachel Lipari" at bounding box center [187, 184] width 59 height 7
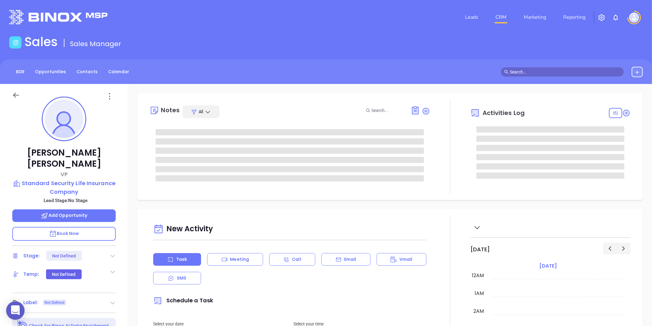
scroll to position [178, 0]
click at [115, 299] on icon at bounding box center [113, 302] width 6 height 6
click at [84, 315] on div "Prospect" at bounding box center [86, 320] width 18 height 10
click at [114, 97] on icon at bounding box center [110, 96] width 10 height 10
type input "Gissela Vargas"
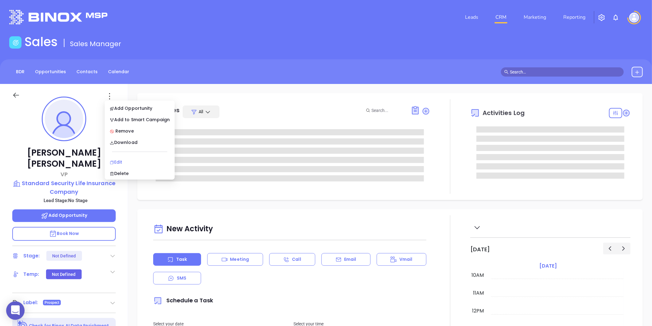
click at [113, 158] on div "Edit" at bounding box center [140, 161] width 60 height 7
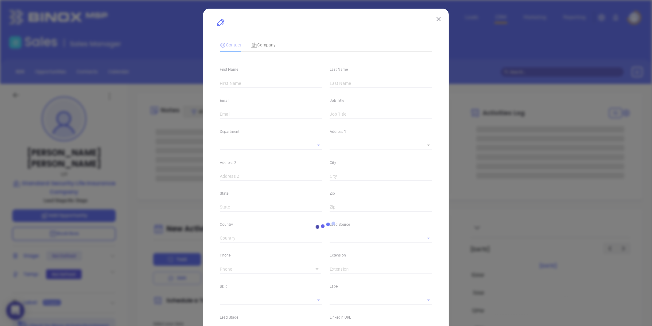
type input "Rachel"
type input "Lipari"
type input "rlipari@sslicny.com"
type input "VP"
type textarea "P. O. Box 25339"
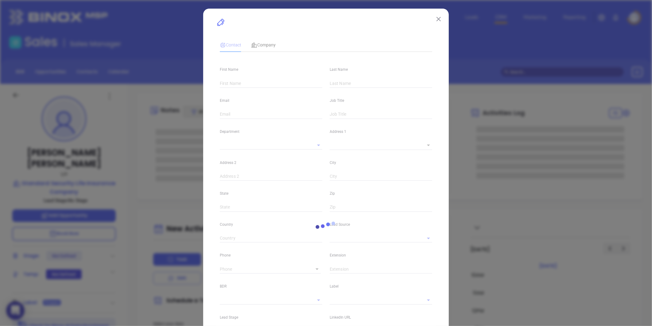
type input "1"
type input "Farmington"
type input "NY"
type input "14425-0039"
type input "www.linkedin.com/in/rachel-lipari-1146a324"
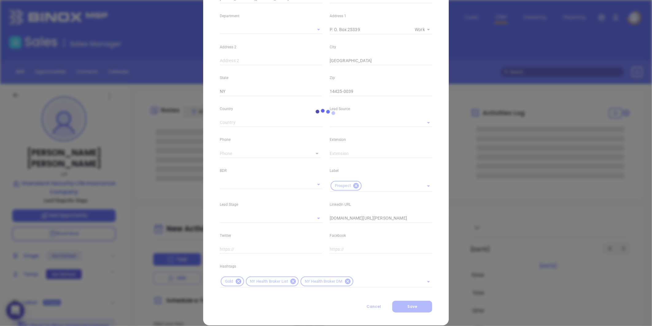
scroll to position [125, 0]
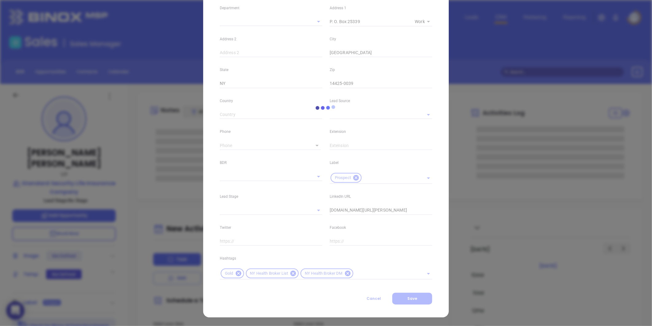
type input "(212) 355-4141"
type input "1"
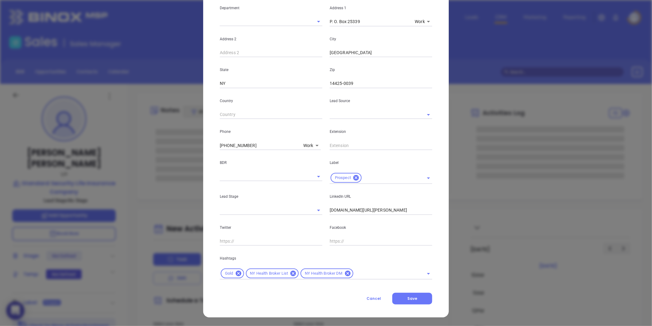
click at [291, 272] on icon at bounding box center [294, 273] width 6 height 6
drag, startPoint x: 289, startPoint y: 271, endPoint x: 282, endPoint y: 273, distance: 7.2
click at [286, 272] on div "NY Health Broker DM" at bounding box center [272, 273] width 53 height 10
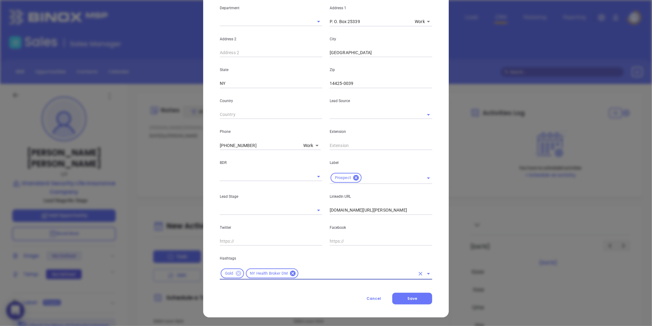
click at [237, 272] on icon at bounding box center [239, 273] width 6 height 6
click at [268, 273] on icon at bounding box center [268, 273] width 6 height 6
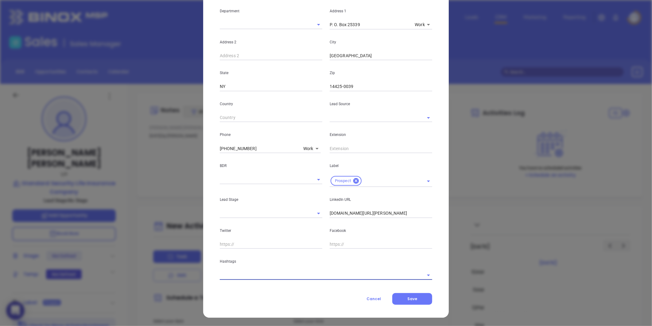
click at [267, 272] on input "text" at bounding box center [317, 274] width 195 height 9
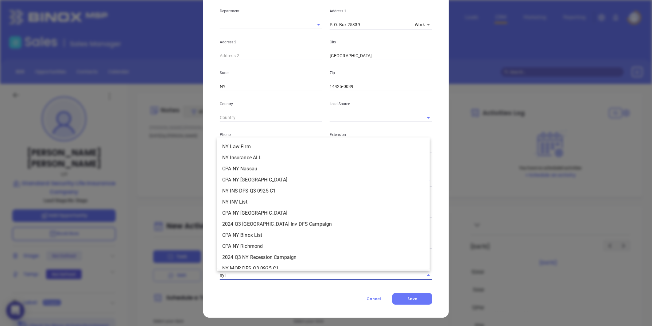
type input "ny in"
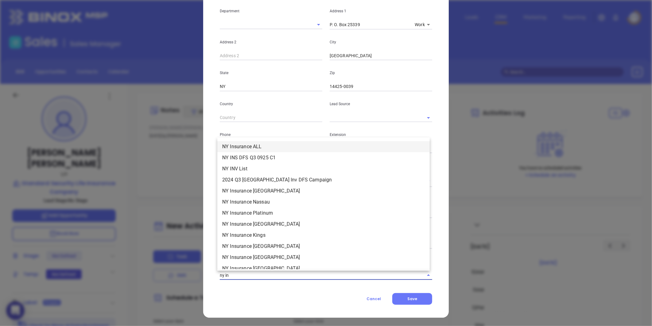
click at [268, 146] on li "NY Insurance ALL" at bounding box center [323, 146] width 213 height 11
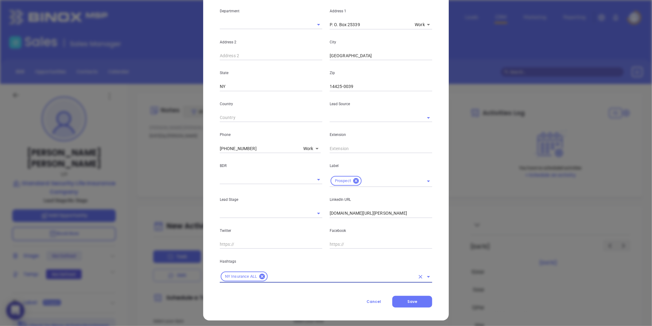
scroll to position [125, 0]
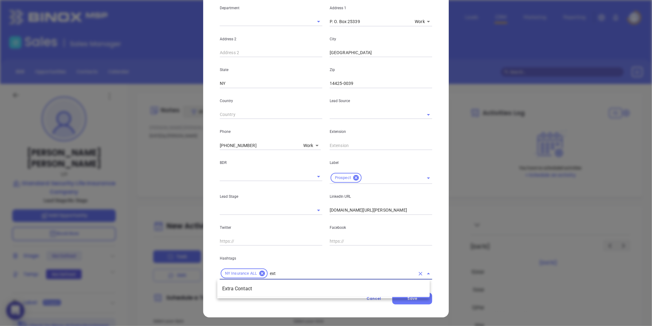
type input "extr"
click at [255, 287] on li "Extra Contact" at bounding box center [323, 288] width 213 height 11
type input "31"
click at [252, 287] on li "Ruby 31-50" at bounding box center [323, 288] width 213 height 11
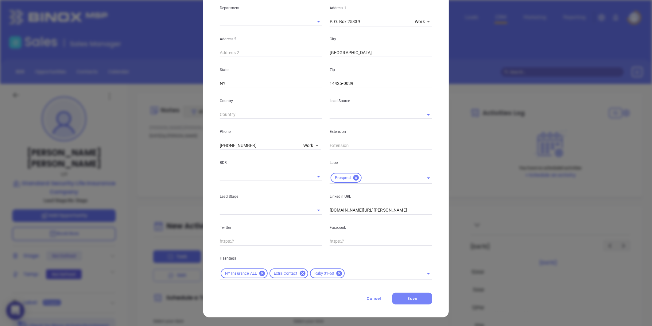
click at [417, 298] on button "Save" at bounding box center [413, 298] width 40 height 12
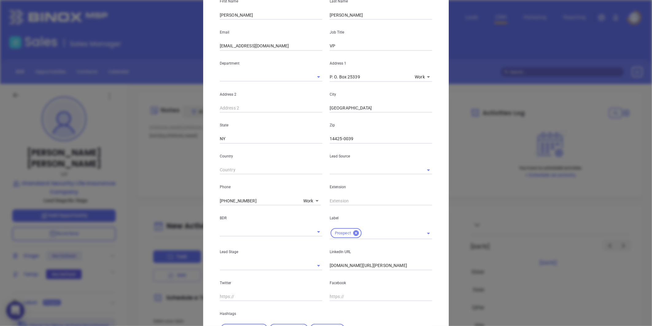
scroll to position [0, 0]
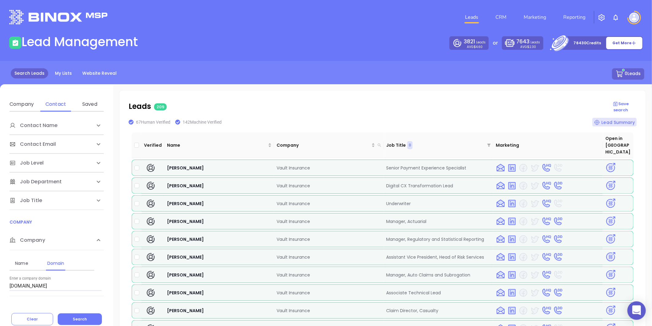
scroll to position [136, 0]
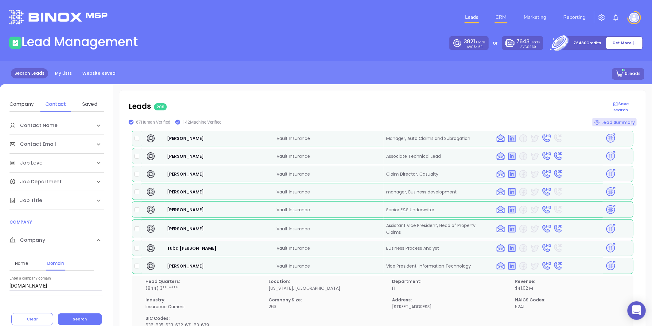
click at [505, 20] on link "CRM" at bounding box center [501, 17] width 16 height 12
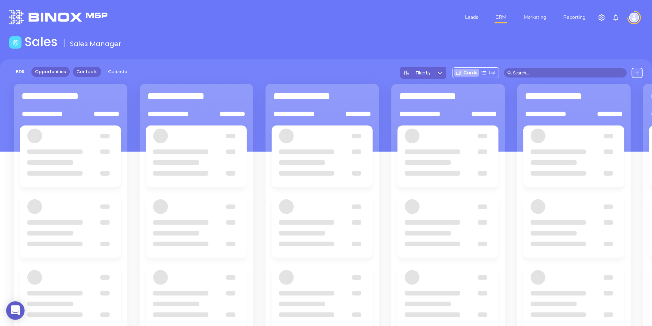
click at [93, 73] on link "Contacts" at bounding box center [87, 72] width 29 height 10
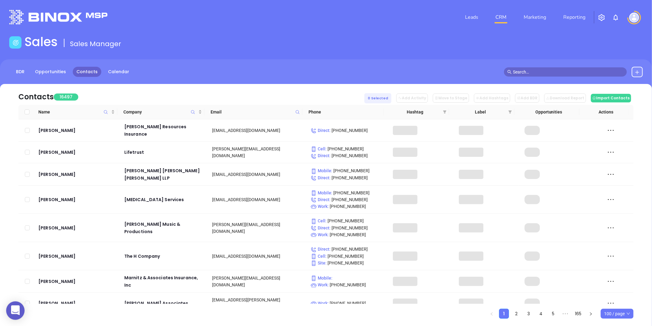
click at [300, 110] on span at bounding box center [297, 111] width 7 height 9
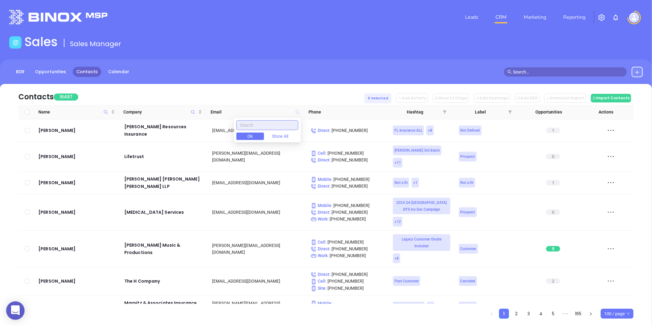
paste input "theinsuredpet.com"
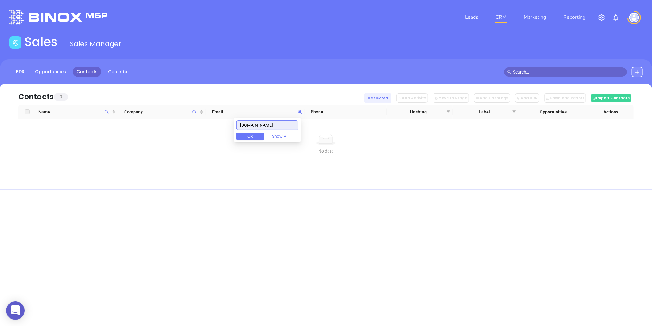
type input "theinsuredpet.com"
drag, startPoint x: 458, startPoint y: 17, endPoint x: 466, endPoint y: 16, distance: 8.7
click at [458, 17] on li "Leads" at bounding box center [472, 17] width 30 height 12
click at [471, 15] on link "Leads" at bounding box center [472, 17] width 18 height 12
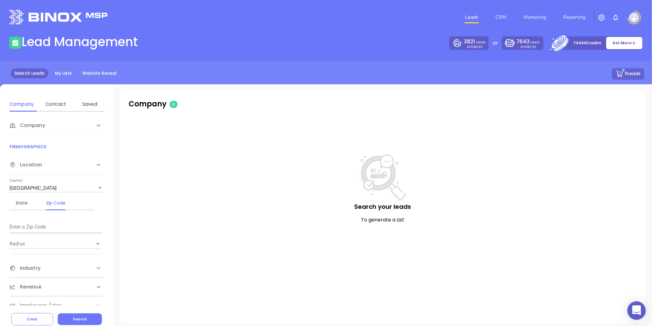
click at [36, 123] on span "Company" at bounding box center [28, 125] width 36 height 7
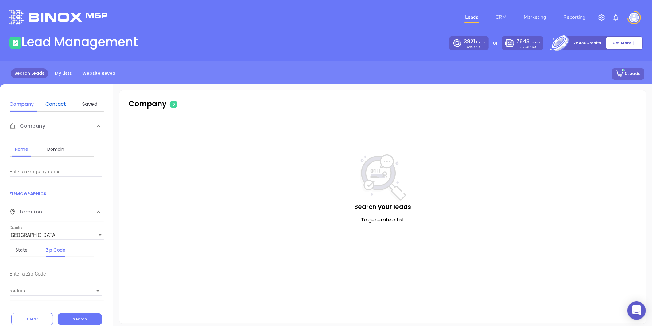
click at [53, 101] on div "Contact" at bounding box center [56, 103] width 24 height 7
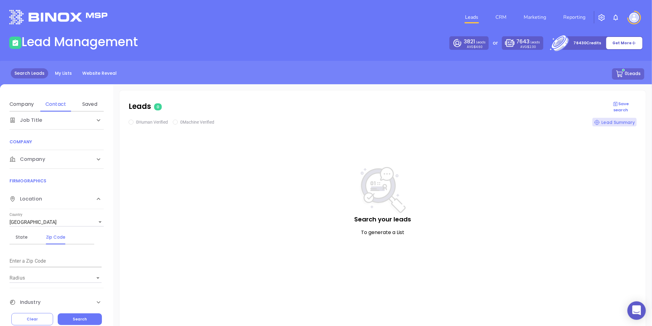
scroll to position [102, 0]
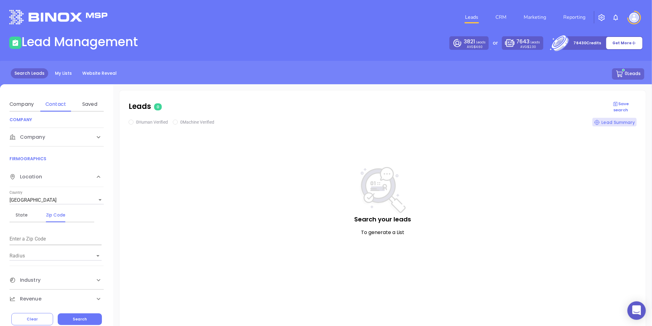
click at [37, 138] on span "Company" at bounding box center [28, 136] width 36 height 7
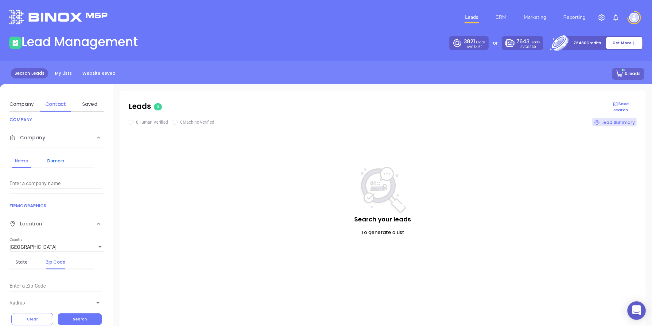
click at [49, 157] on div "Domain" at bounding box center [56, 160] width 24 height 7
click at [36, 188] on input "Enter a company name" at bounding box center [56, 183] width 92 height 10
paste input "[DOMAIN_NAME]"
type input "[DOMAIN_NAME]"
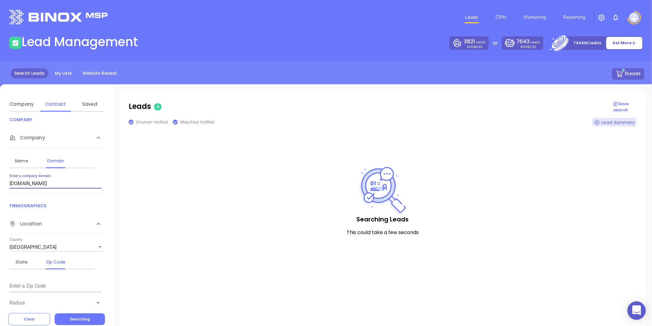
checkbox input "true"
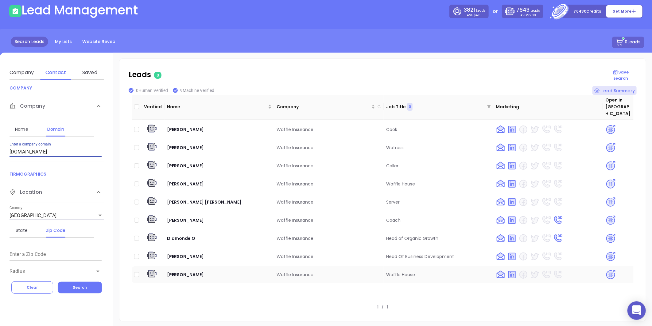
scroll to position [0, 0]
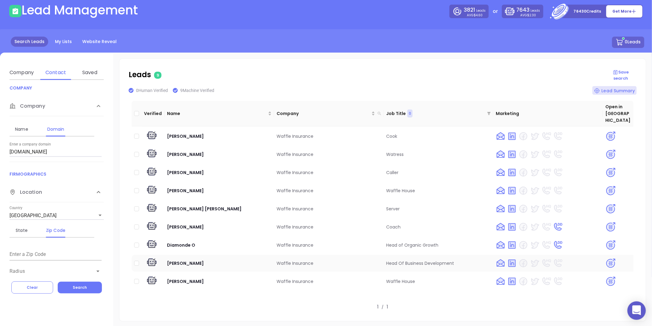
click at [607, 258] on img at bounding box center [611, 263] width 11 height 11
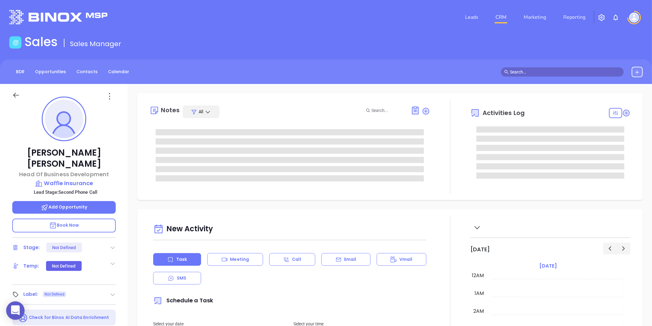
type input "[DATE]"
type input "[PERSON_NAME]"
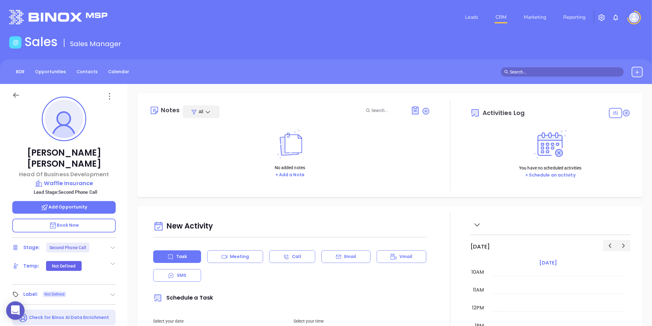
click at [115, 244] on icon at bounding box center [113, 247] width 6 height 6
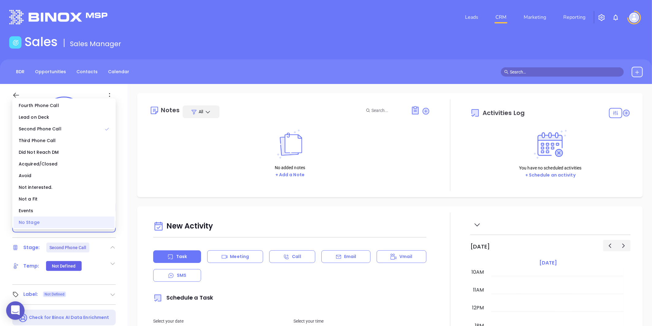
click at [60, 217] on div "No Stage" at bounding box center [64, 222] width 101 height 12
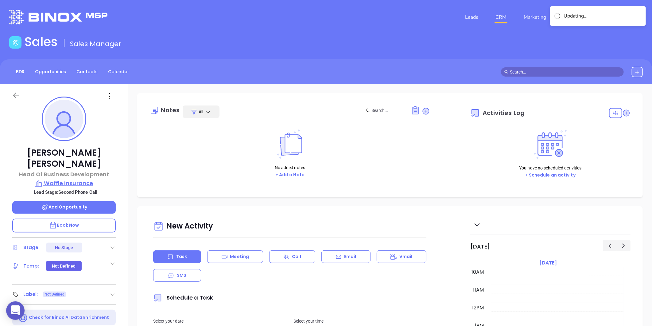
click at [71, 179] on p "Waffle Insurance" at bounding box center [64, 183] width 104 height 9
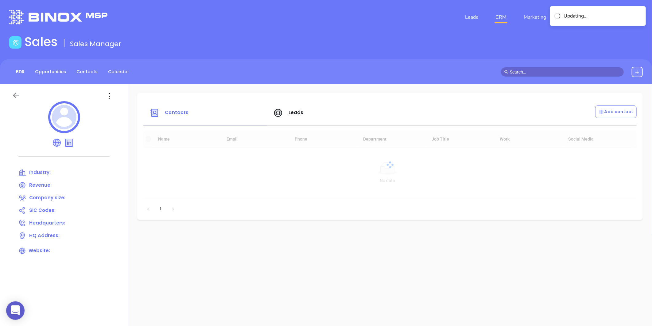
click at [108, 96] on icon at bounding box center [110, 96] width 10 height 10
click at [123, 109] on div "Edit" at bounding box center [138, 108] width 56 height 7
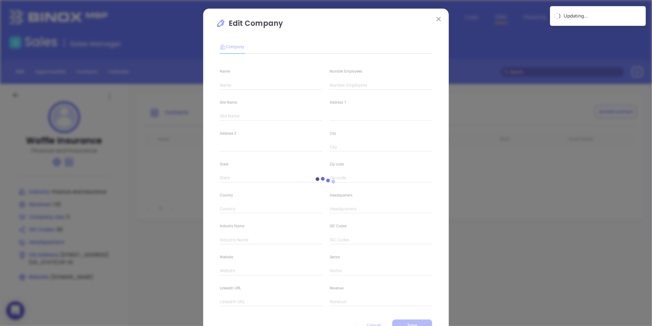
type input "Waffle Insurance"
type input "11"
type input "Finance and Insurance"
type input "60"
type input "[DOMAIN_NAME]"
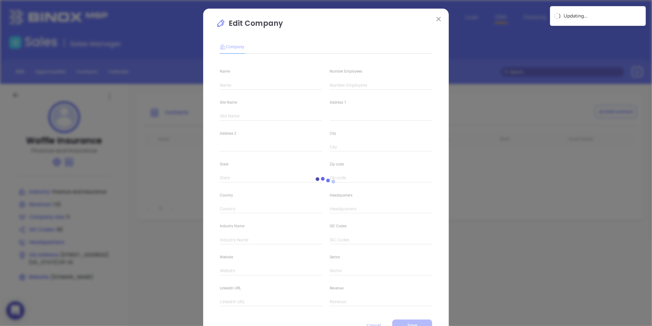
type input "Finance and Insurance"
type input "linkedin.com/company/getwaffle"
type input "1.32"
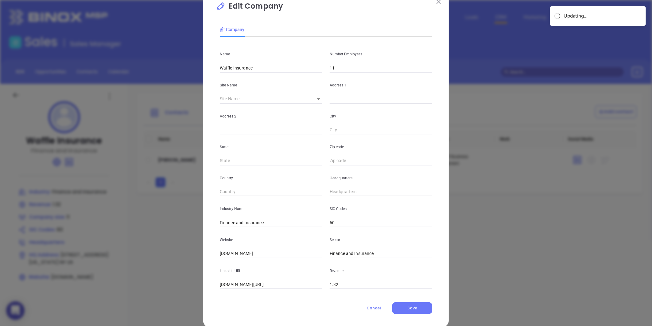
scroll to position [27, 0]
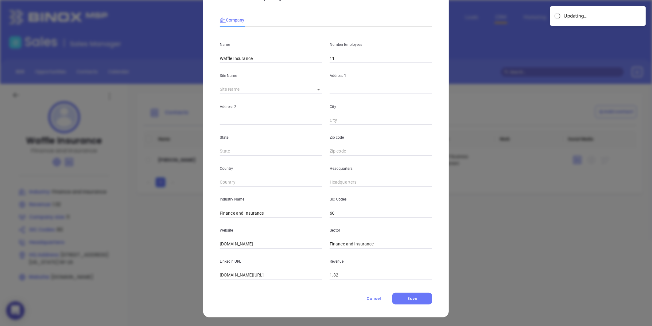
click at [317, 89] on body "0 Leads CRM Marketing Reporting Financial Leads Leads Sales Sales Manager BDR O…" at bounding box center [326, 163] width 652 height 326
click at [317, 89] on li "[US_STATE]" at bounding box center [326, 89] width 36 height 11
type input "[US_STATE]"
type input "43 W 23rd St"
type input "[US_STATE]"
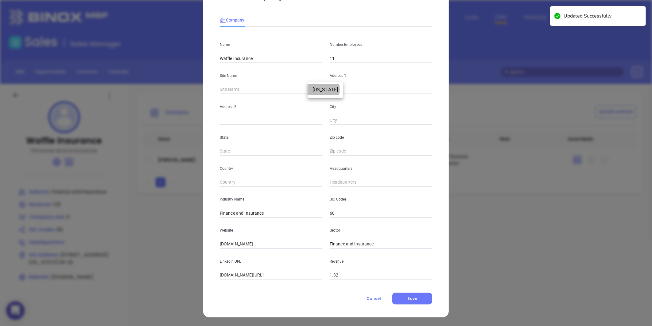
type input "NY"
type input "US"
type input "125624"
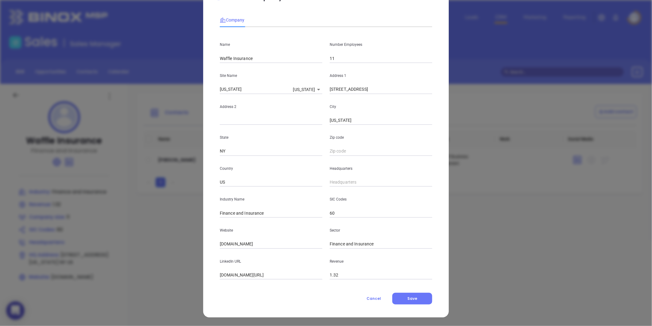
click at [334, 143] on div "Zip code" at bounding box center [381, 140] width 110 height 31
click at [334, 147] on input "text" at bounding box center [381, 151] width 103 height 9
paste input "10010"
type input "10010"
type input "( ) -"
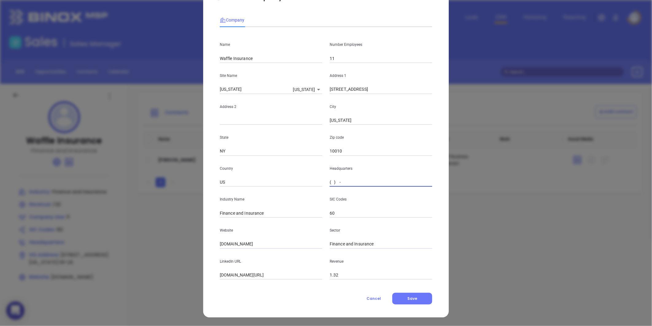
click at [336, 178] on input "( ) -" at bounding box center [381, 182] width 103 height 9
paste input "646) 510-3320"
type input "(646) 510-3320"
drag, startPoint x: 268, startPoint y: 210, endPoint x: 213, endPoint y: 217, distance: 55.2
click at [220, 217] on div "Name Waffle Insurance Number Employees 11 Site Name New York New York 125624 Ad…" at bounding box center [326, 155] width 213 height 247
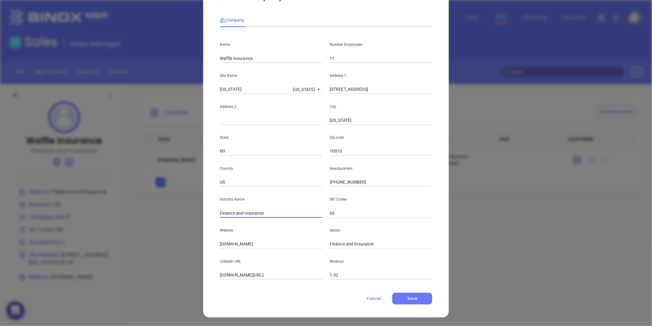
click at [242, 214] on input "Finance and Insurance" at bounding box center [271, 212] width 103 height 9
drag, startPoint x: 242, startPoint y: 214, endPoint x: 182, endPoint y: 210, distance: 60.0
click at [183, 210] on div "Edit Company Company Name Waffle Insurance Number Employees 11 Site Name New Yo…" at bounding box center [326, 163] width 652 height 326
type input "Insurance"
drag, startPoint x: 262, startPoint y: 247, endPoint x: 136, endPoint y: 260, distance: 127.3
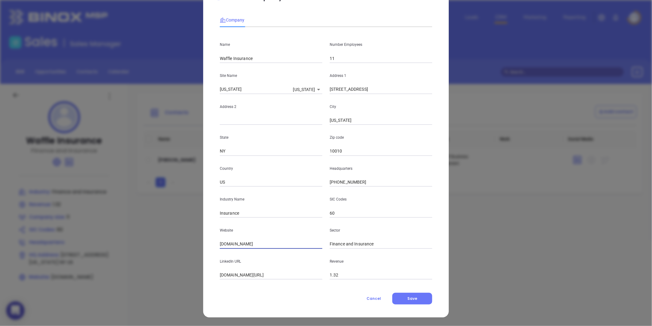
click at [133, 261] on div "Edit Company Company Name Waffle Insurance Number Employees 11 Site Name New Yo…" at bounding box center [326, 163] width 652 height 326
paste input "https://www.waffleinsurance.com/"
type input "https://www.waffleinsurance.com/"
click at [408, 297] on span "Save" at bounding box center [413, 297] width 10 height 5
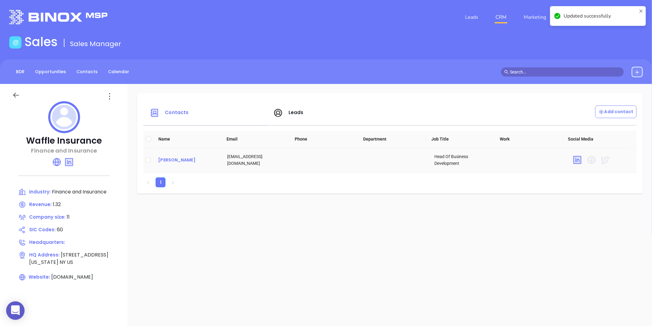
click at [181, 160] on div "Kevin Yang" at bounding box center [187, 159] width 59 height 7
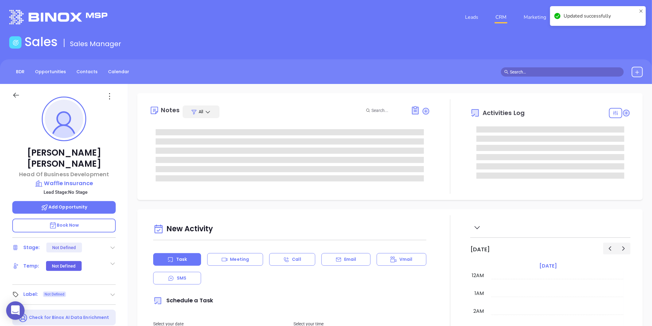
type input "[DATE]"
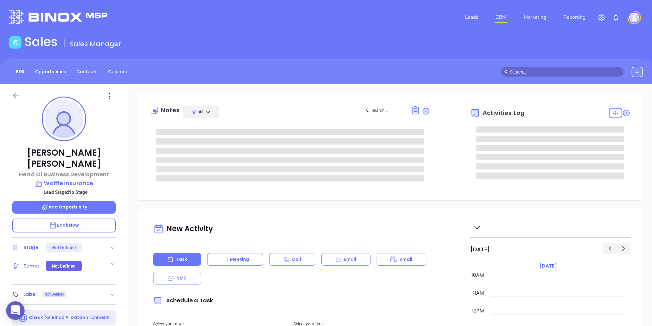
click at [113, 291] on icon at bounding box center [113, 294] width 6 height 6
click at [80, 307] on div "Prospect" at bounding box center [86, 312] width 18 height 10
click at [114, 92] on icon at bounding box center [110, 96] width 10 height 10
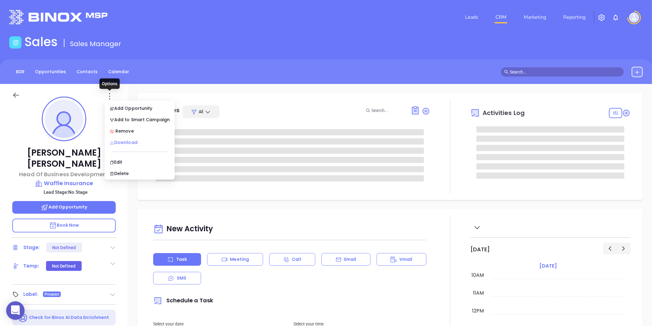
type input "[PERSON_NAME]"
click at [119, 163] on div "Edit" at bounding box center [140, 161] width 60 height 7
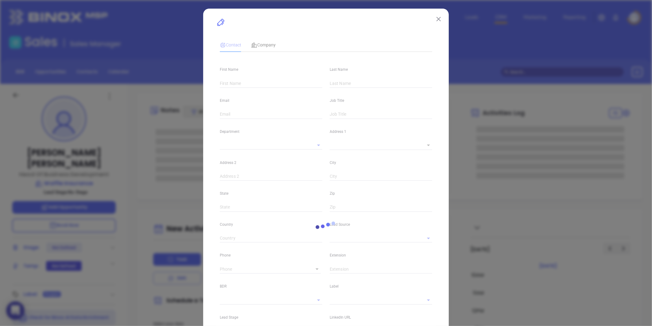
type input "Kevin"
type input "Yang"
type input "kevinyang@waffleinsurance.com"
type input "Head Of Business Development"
type input "1"
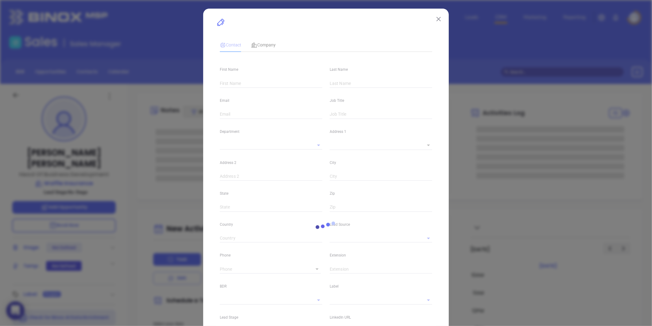
type input "linkedin.com/in/kevin-yang-295730114"
type input "Marketing"
type input "Website Reveal"
type input "undefined undefined"
type input "(646) 510-3320"
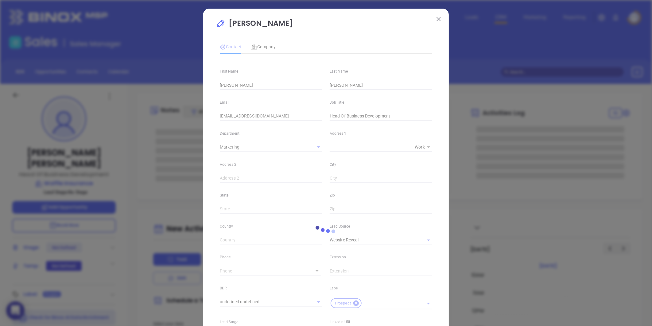
type input "1"
click at [243, 85] on div at bounding box center [326, 232] width 220 height 390
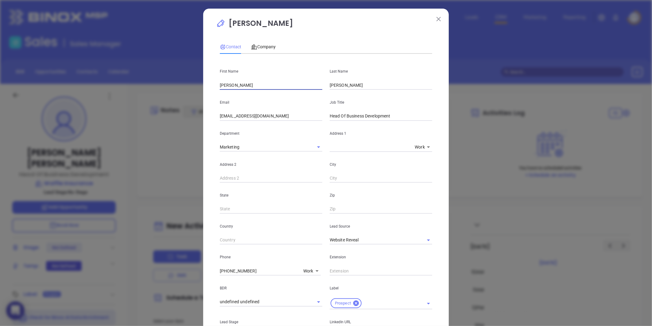
drag, startPoint x: 243, startPoint y: 85, endPoint x: 167, endPoint y: 96, distance: 76.4
click at [167, 96] on div "Kevin Yang Contact Company First Name Kevin Last Name Yang Email kevinyang@waff…" at bounding box center [326, 163] width 652 height 326
paste input "Quentin Coolen"
drag, startPoint x: 233, startPoint y: 84, endPoint x: 329, endPoint y: 91, distance: 95.4
click at [326, 90] on div "First Name Quentin Coolen Last Name Yang Email kevinyang@waffleinsurance.com Jo…" at bounding box center [326, 230] width 213 height 343
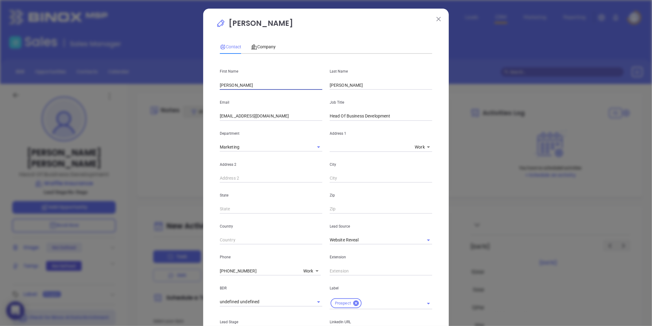
type input "Quentin Coolen"
drag, startPoint x: 352, startPoint y: 81, endPoint x: 331, endPoint y: 87, distance: 22.4
click at [331, 87] on input "Yang" at bounding box center [381, 84] width 103 height 9
type input "Y"
paste input "Coolen"
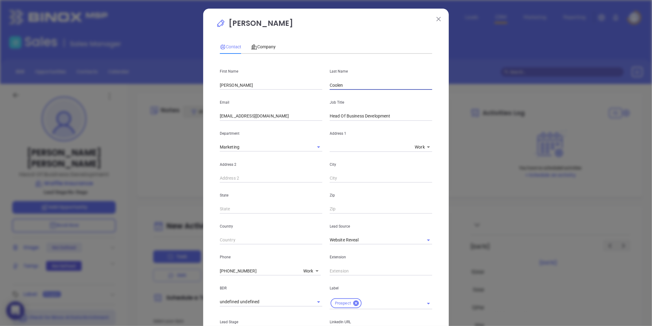
type input "Coolen"
drag, startPoint x: 395, startPoint y: 114, endPoint x: 318, endPoint y: 123, distance: 77.7
click at [318, 123] on div "First Name Quentin Coolen Last Name Coolen Email kevinyang@waffleinsurance.com …" at bounding box center [326, 230] width 213 height 343
type input "CEO"
click at [254, 85] on input "Quentin Coolen" at bounding box center [271, 84] width 103 height 9
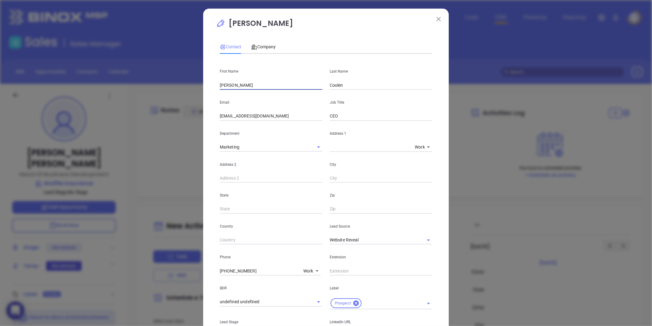
type input "Quentin"
click at [234, 118] on input "kevinyang@waffleinsurance.com" at bounding box center [271, 116] width 103 height 9
drag, startPoint x: 237, startPoint y: 118, endPoint x: 211, endPoint y: 118, distance: 26.7
click at [211, 118] on div "Kevin Yang Contact Company First Name Quentin Last Name Coolen Email kevinyang@…" at bounding box center [326, 224] width 246 height 431
type input "kevinyang@waffleinsurance.com"
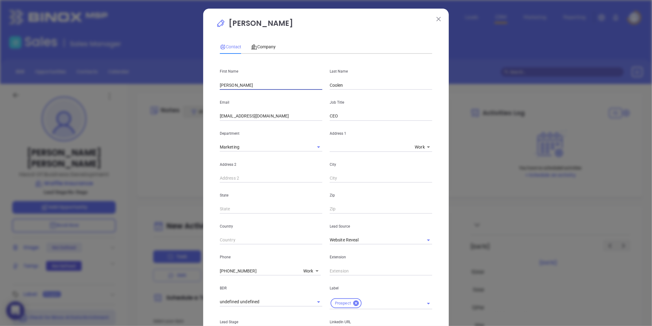
type input "Quentin Coolen"
drag, startPoint x: 237, startPoint y: 117, endPoint x: 204, endPoint y: 120, distance: 33.3
click at [204, 120] on div "Kevin Yang Contact Company First Name Quentin Coolen Last Name Coolen Email kev…" at bounding box center [326, 224] width 246 height 431
type input "Quentincoolen@waffleinsurance.com"
click at [253, 85] on input "Quentin Coolen" at bounding box center [271, 84] width 103 height 9
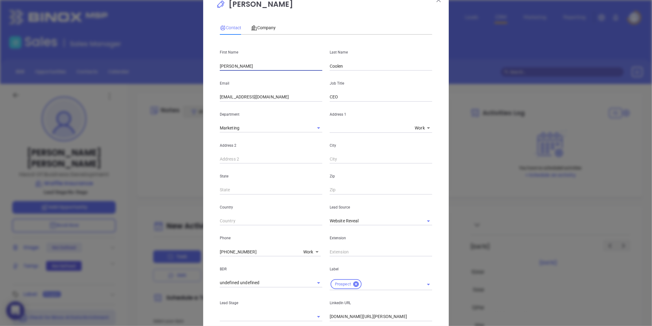
scroll to position [34, 0]
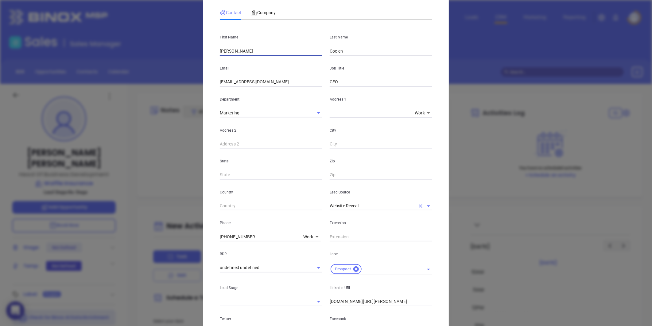
type input "Quentin"
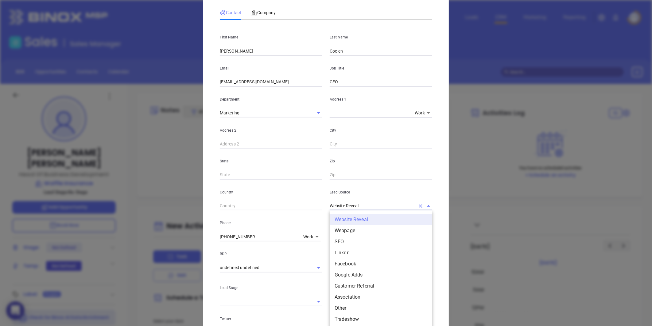
drag, startPoint x: 360, startPoint y: 204, endPoint x: 293, endPoint y: 211, distance: 67.3
click at [293, 211] on div "First Name Quentin Last Name Coolen Email Quentincoolen@waffleinsurance.com Job…" at bounding box center [326, 196] width 213 height 343
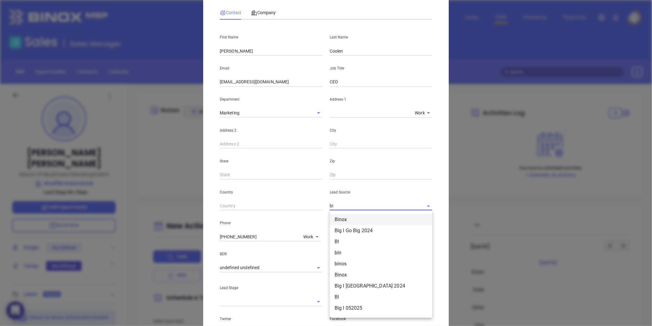
click at [352, 216] on li "Binox" at bounding box center [381, 219] width 103 height 11
type input "Binox"
drag, startPoint x: 344, startPoint y: 207, endPoint x: 274, endPoint y: 213, distance: 70.6
click at [274, 213] on div "First Name Quentin Last Name Coolen Email Quentincoolen@waffleinsurance.com Job…" at bounding box center [326, 196] width 213 height 343
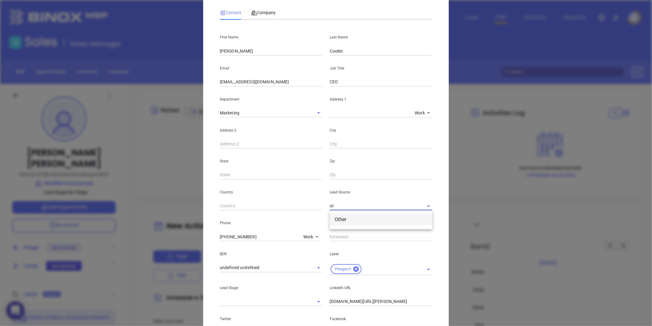
click at [346, 218] on li "Other" at bounding box center [381, 219] width 103 height 11
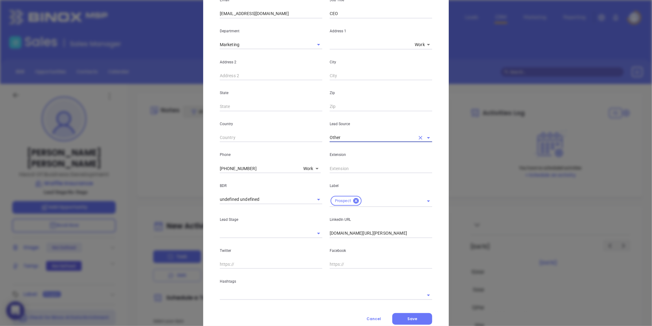
type input "Other"
click at [330, 232] on input "linkedin.com/in/kevin-yang-295730114" at bounding box center [381, 233] width 103 height 9
type input "www.linkedin.com/in/kevin-yang-295730114"
drag, startPoint x: 423, startPoint y: 236, endPoint x: 294, endPoint y: 255, distance: 130.5
click at [294, 255] on div "First Name Quentin Last Name Coolen Email Quentincoolen@waffleinsurance.com Job…" at bounding box center [326, 127] width 213 height 343
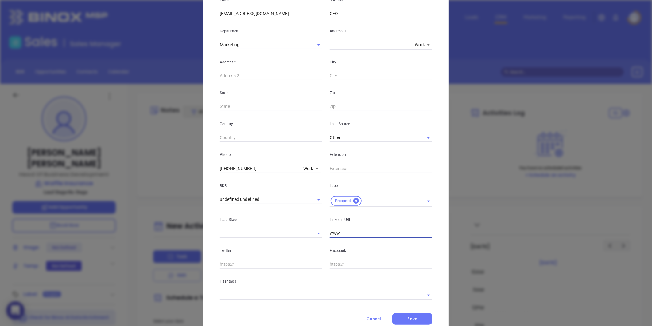
paste input "linkedin.com/in/quentin-coolen"
type input "www.linkedin.com/in/quentin-coolen"
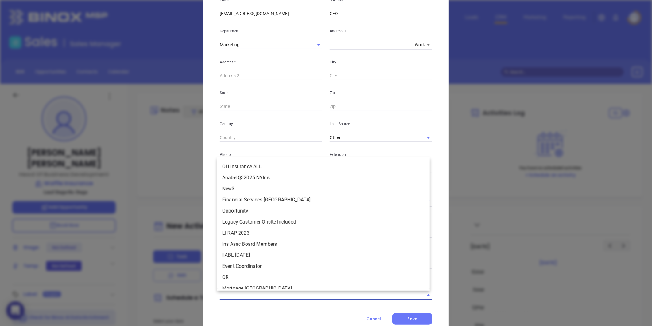
click at [220, 294] on input "text" at bounding box center [317, 294] width 195 height 9
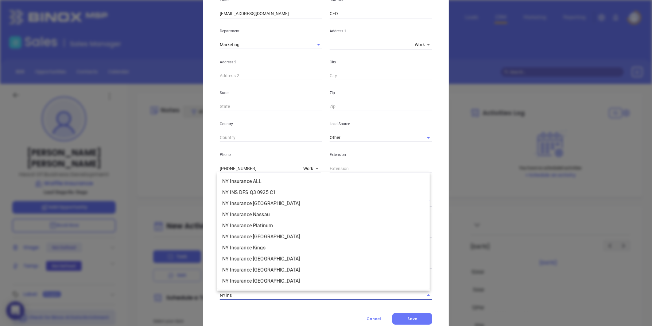
type input "NY insu"
click at [268, 191] on li "NY Insurance ALL" at bounding box center [323, 192] width 213 height 11
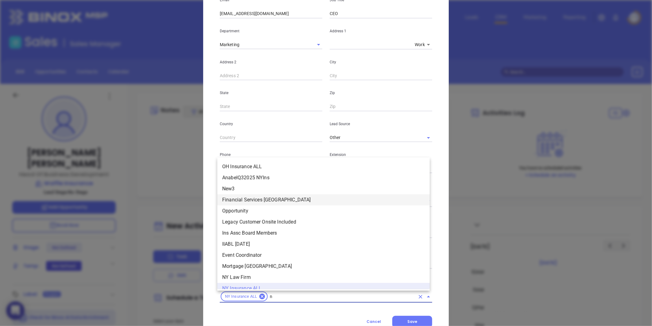
type input "ny"
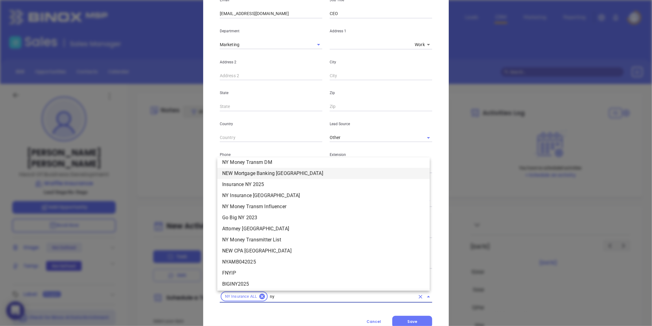
scroll to position [620, 0]
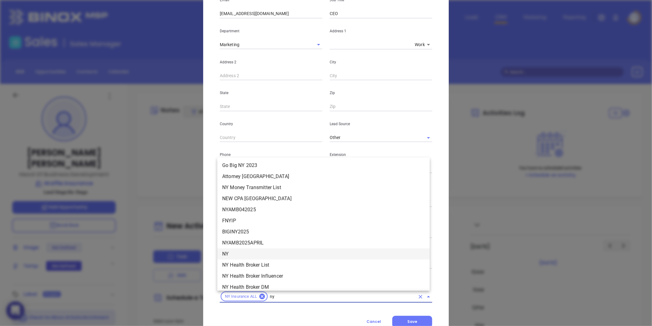
click at [239, 250] on li "NY" at bounding box center [323, 253] width 213 height 11
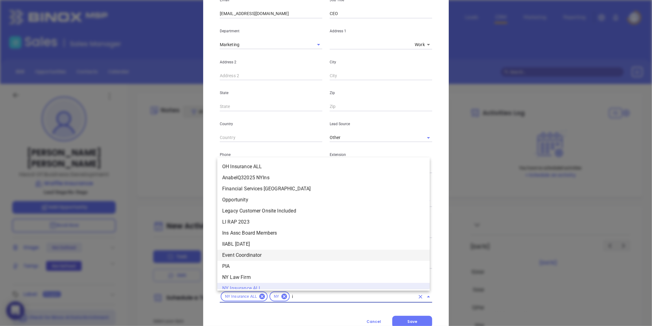
scroll to position [6, 0]
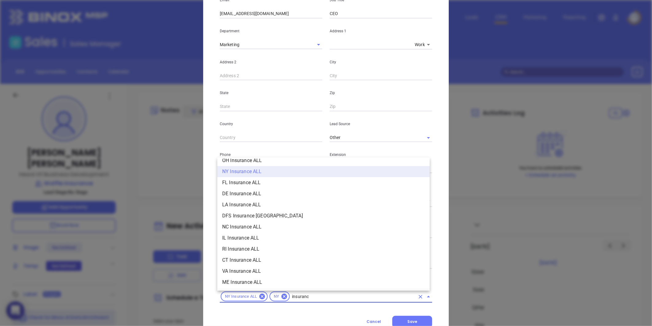
type input "insurance"
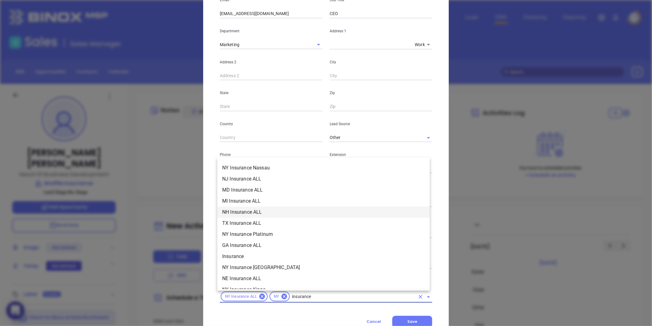
scroll to position [177, 0]
click at [252, 245] on li "Insurance" at bounding box center [323, 244] width 213 height 11
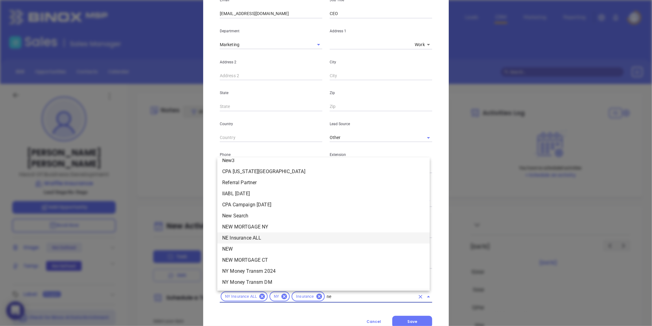
scroll to position [0, 0]
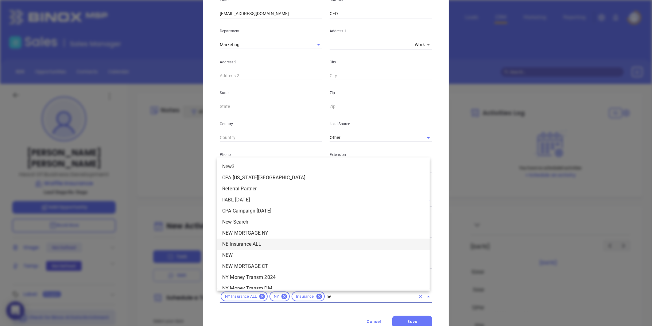
type input "new"
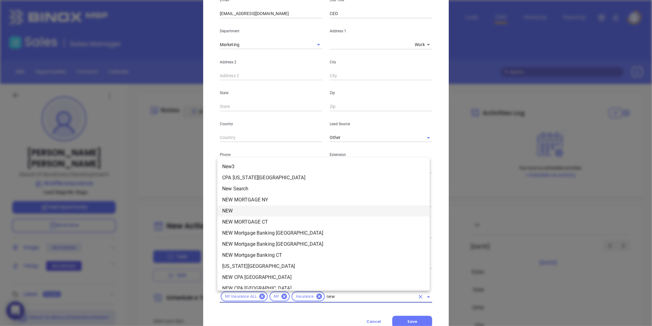
click at [238, 208] on li "NEW" at bounding box center [323, 210] width 213 height 11
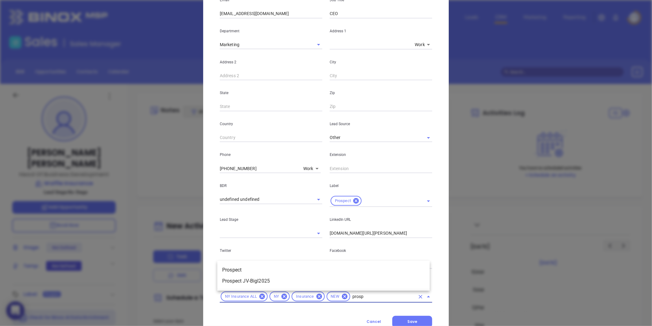
type input "prospe"
click at [235, 272] on li "Prospect" at bounding box center [323, 269] width 213 height 11
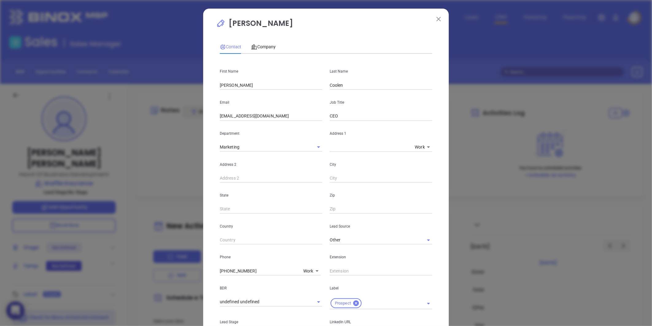
scroll to position [102, 0]
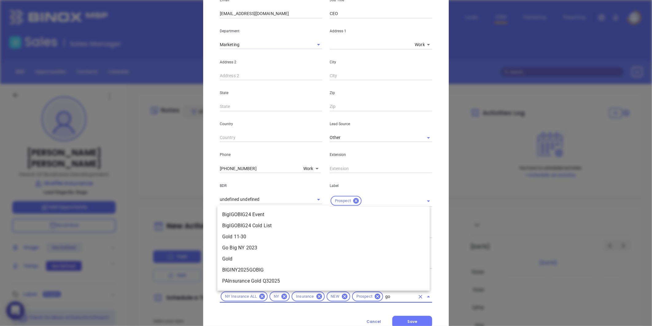
type input "gol"
click at [285, 260] on li "Gold 11-30" at bounding box center [323, 258] width 213 height 11
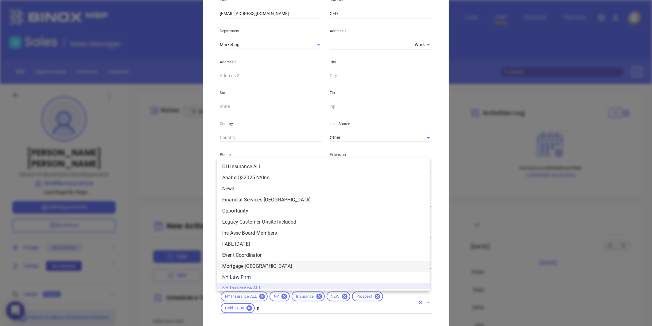
scroll to position [6, 0]
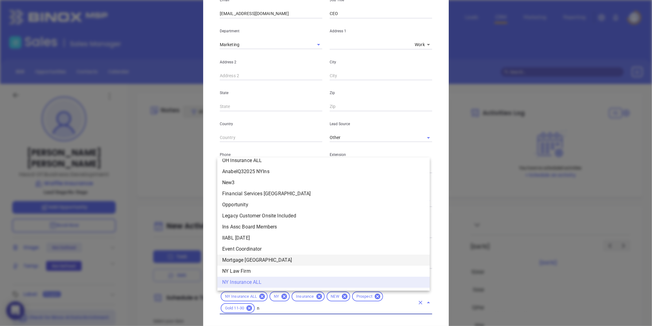
type input "ne"
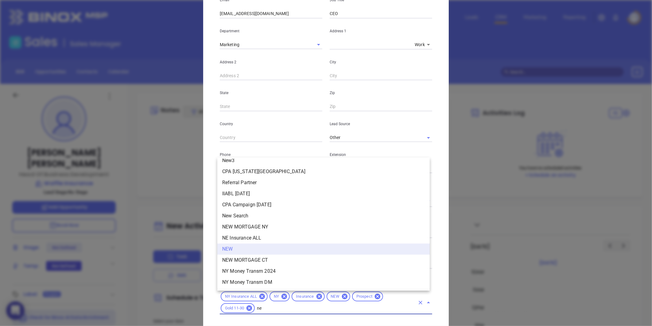
scroll to position [0, 0]
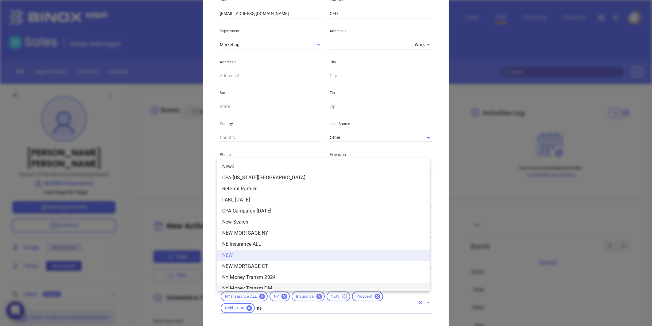
click at [342, 296] on icon at bounding box center [345, 296] width 6 height 6
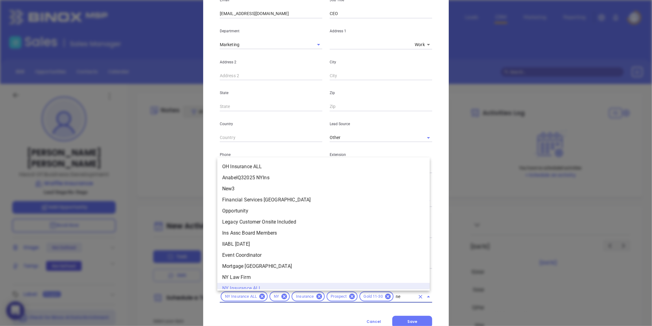
type input "new"
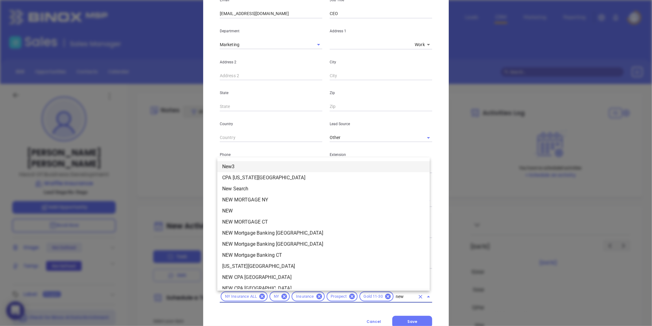
click at [239, 168] on li "New3" at bounding box center [323, 166] width 213 height 11
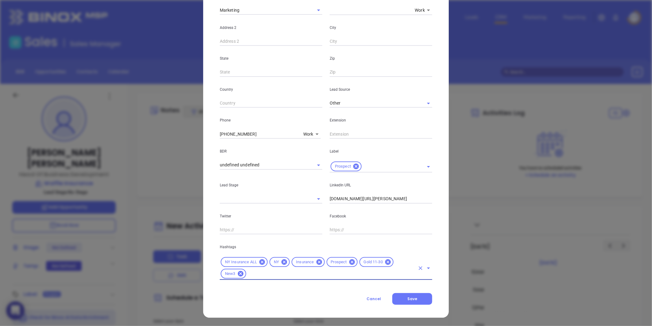
scroll to position [137, 0]
click at [409, 304] on div "Kevin Yang Contact Company First Name Quentin Last Name Coolen Email Quentincoo…" at bounding box center [326, 94] width 246 height 445
click at [409, 301] on button "Save" at bounding box center [413, 298] width 40 height 12
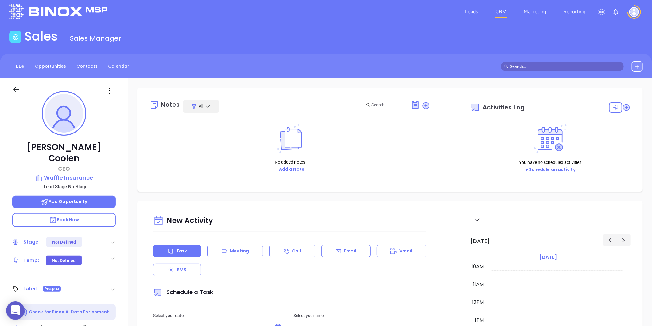
scroll to position [0, 0]
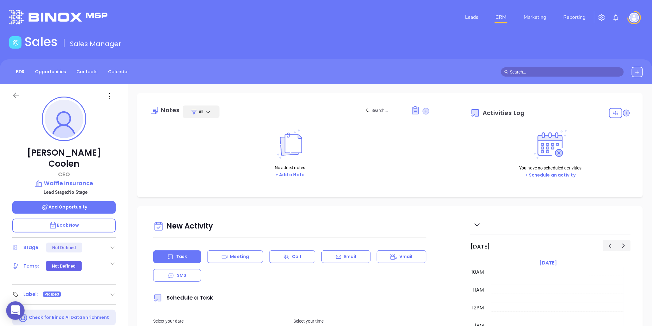
click at [423, 110] on icon at bounding box center [426, 111] width 7 height 7
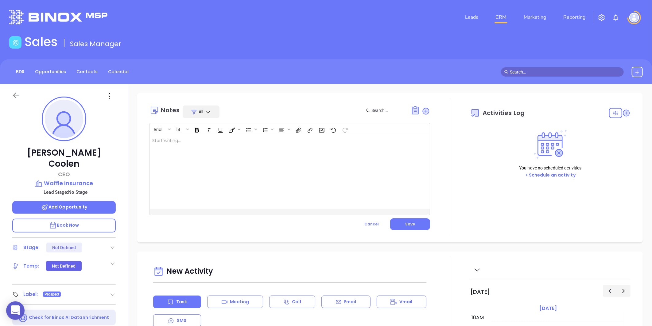
click at [255, 169] on div at bounding box center [280, 172] width 260 height 74
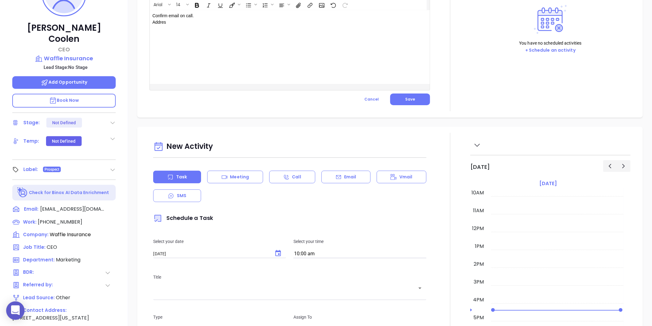
scroll to position [52, 0]
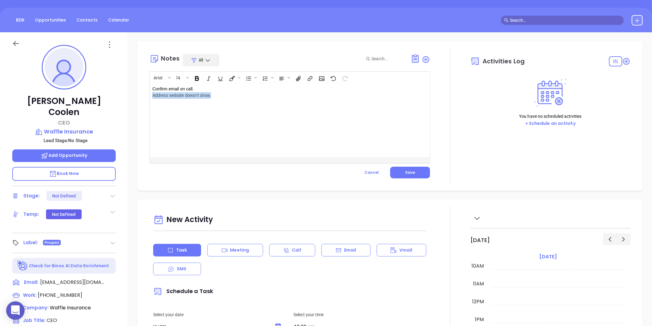
drag, startPoint x: 151, startPoint y: 94, endPoint x: 211, endPoint y: 101, distance: 59.7
click at [211, 101] on div "Confirm email on call. Address website doesn't show." at bounding box center [280, 120] width 260 height 74
copy p "Address website doesn't show."
click at [155, 97] on p "Confirm email on call. website does not show address or p# ﻿" at bounding box center [280, 92] width 256 height 13
click at [186, 94] on p "Confirm email on call. Website does not show address or p# ﻿" at bounding box center [280, 92] width 256 height 13
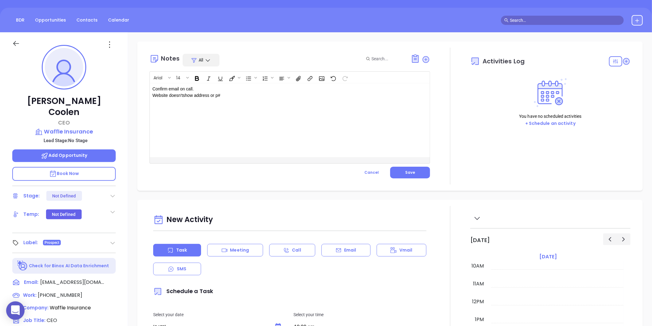
click at [238, 98] on p "Confirm email on call. Website doesn't show address or p# ﻿" at bounding box center [280, 92] width 256 height 13
click at [397, 170] on button "Save" at bounding box center [410, 172] width 40 height 12
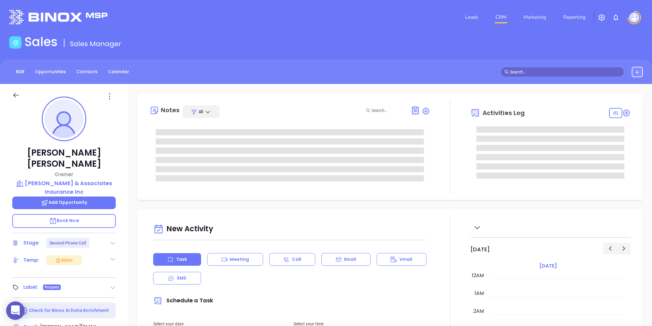
type input "[PERSON_NAME]"
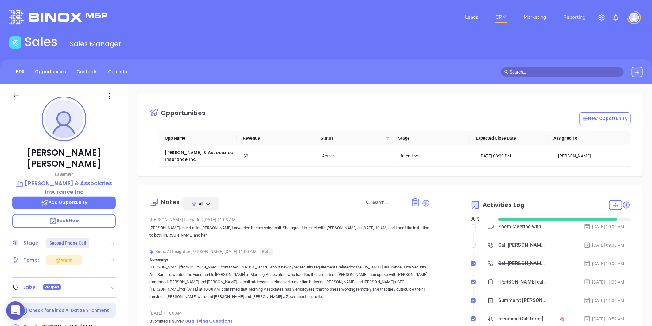
scroll to position [178, 0]
